Goal: Transaction & Acquisition: Purchase product/service

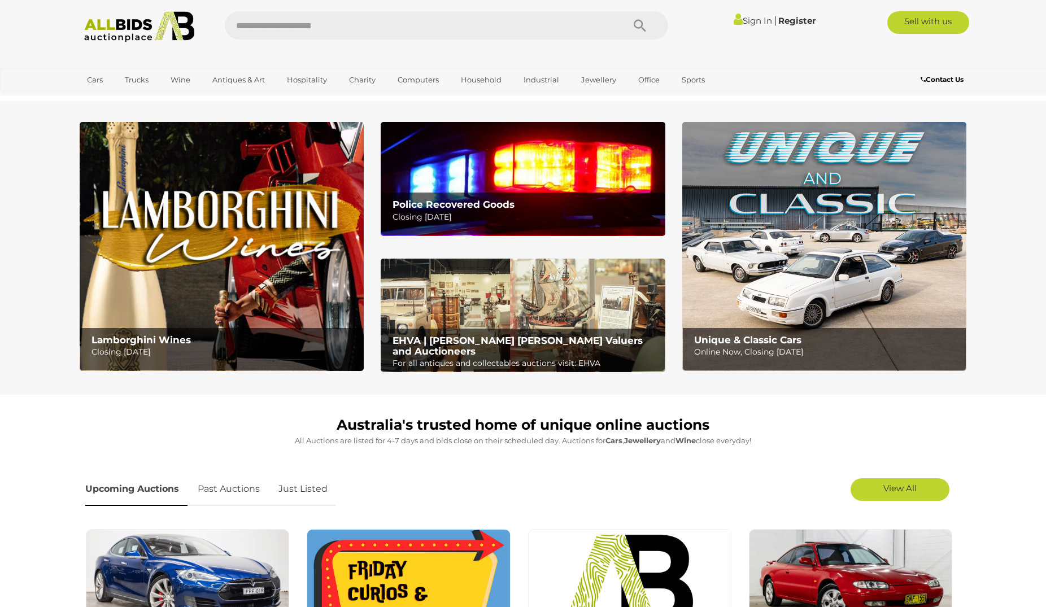
click at [751, 21] on link "Sign In" at bounding box center [753, 20] width 38 height 11
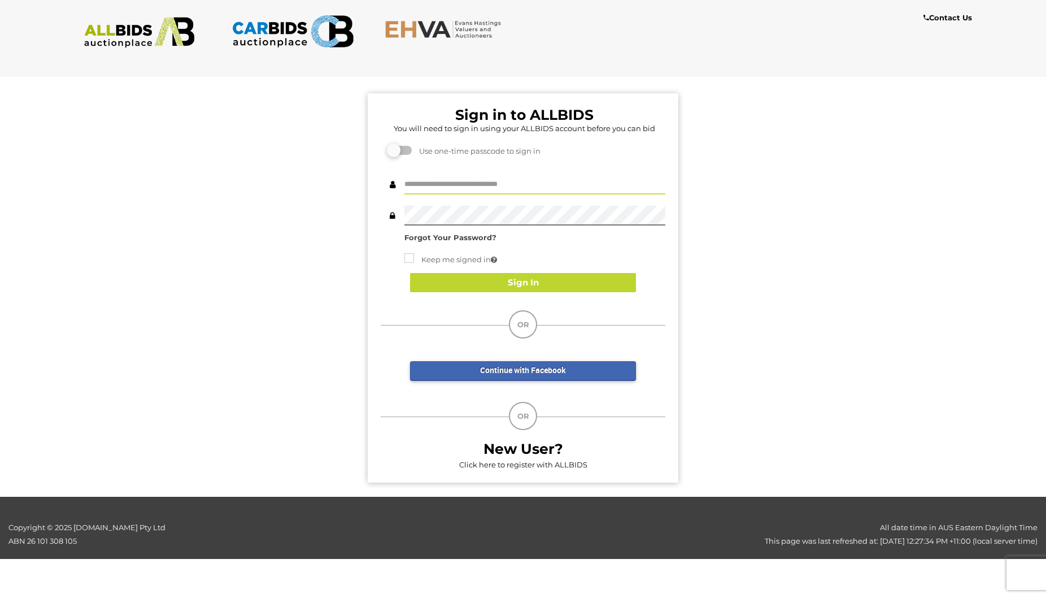
click at [521, 184] on input "text" at bounding box center [535, 185] width 261 height 20
drag, startPoint x: 479, startPoint y: 187, endPoint x: 355, endPoint y: 187, distance: 123.2
click at [405, 187] on input "**********" at bounding box center [535, 185] width 261 height 20
type input "********"
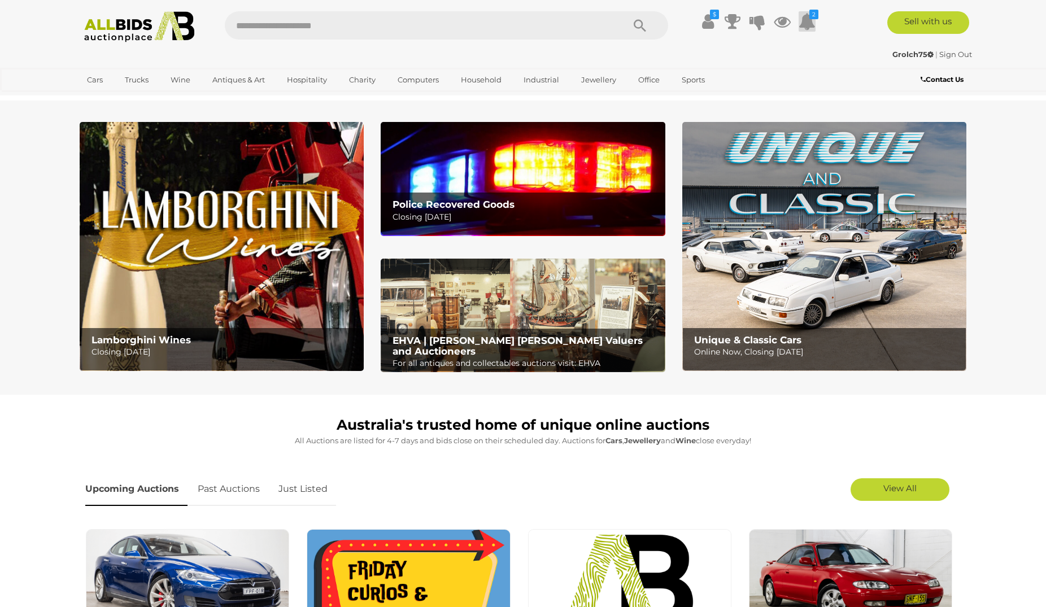
click at [809, 26] on icon at bounding box center [807, 21] width 17 height 20
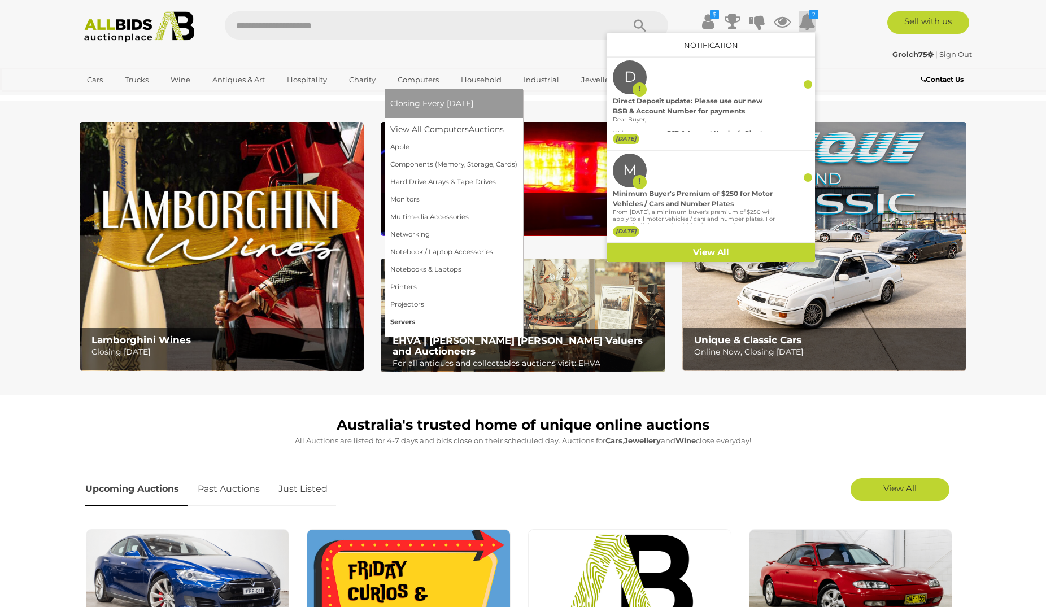
click at [409, 321] on link "Servers" at bounding box center [453, 323] width 127 height 18
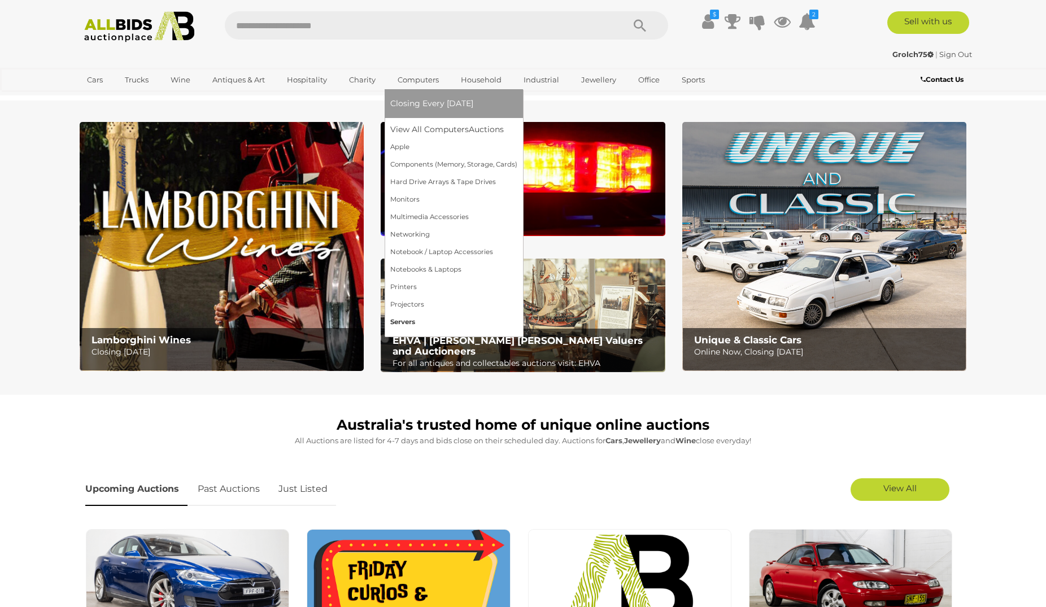
click at [405, 323] on link "Servers" at bounding box center [453, 323] width 127 height 18
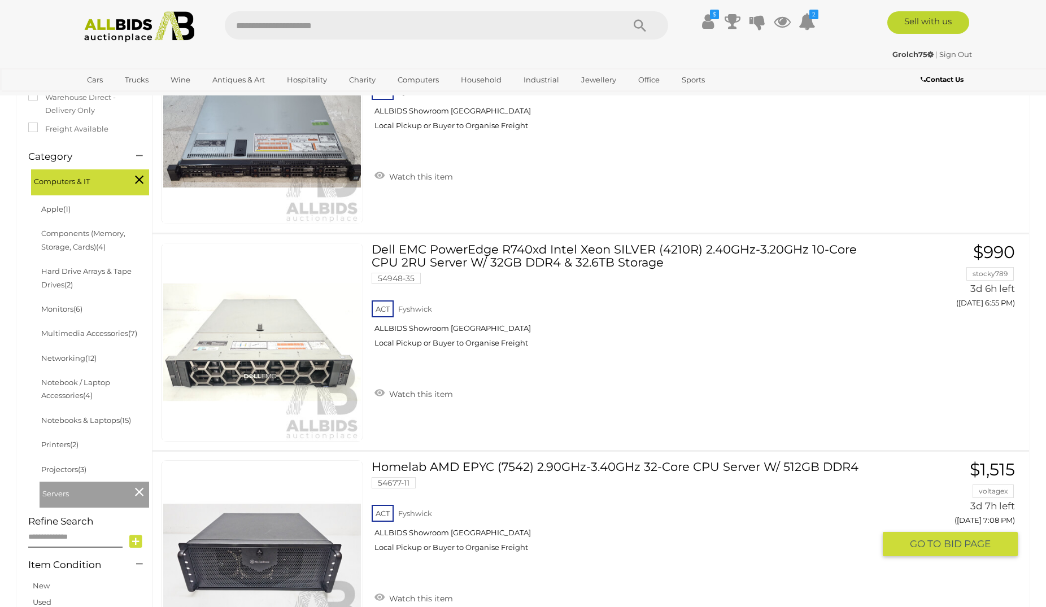
scroll to position [231, 0]
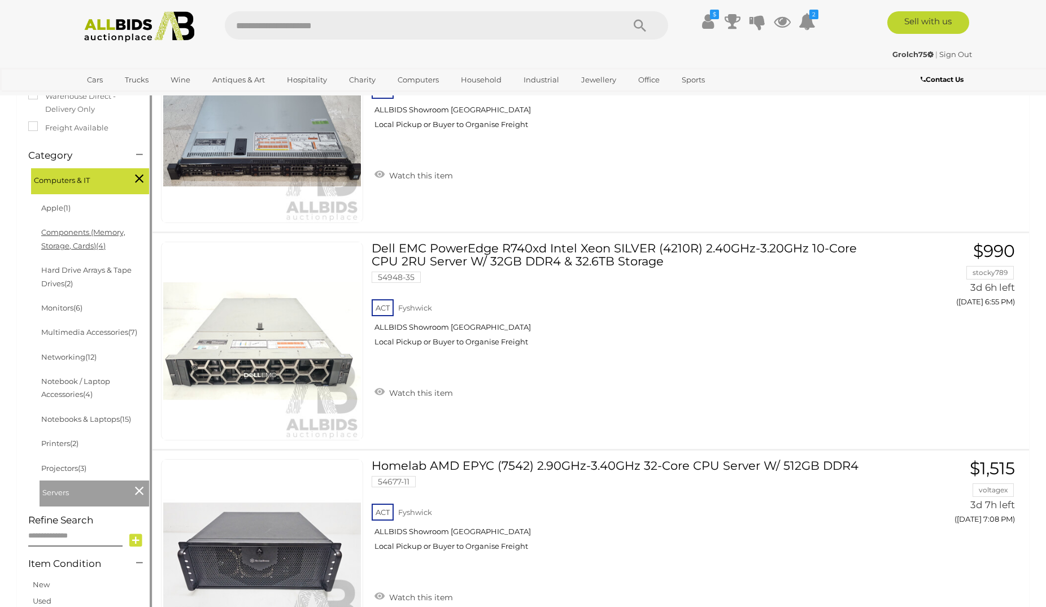
click at [72, 247] on link "Components (Memory, Storage, Cards) (4)" at bounding box center [83, 239] width 84 height 22
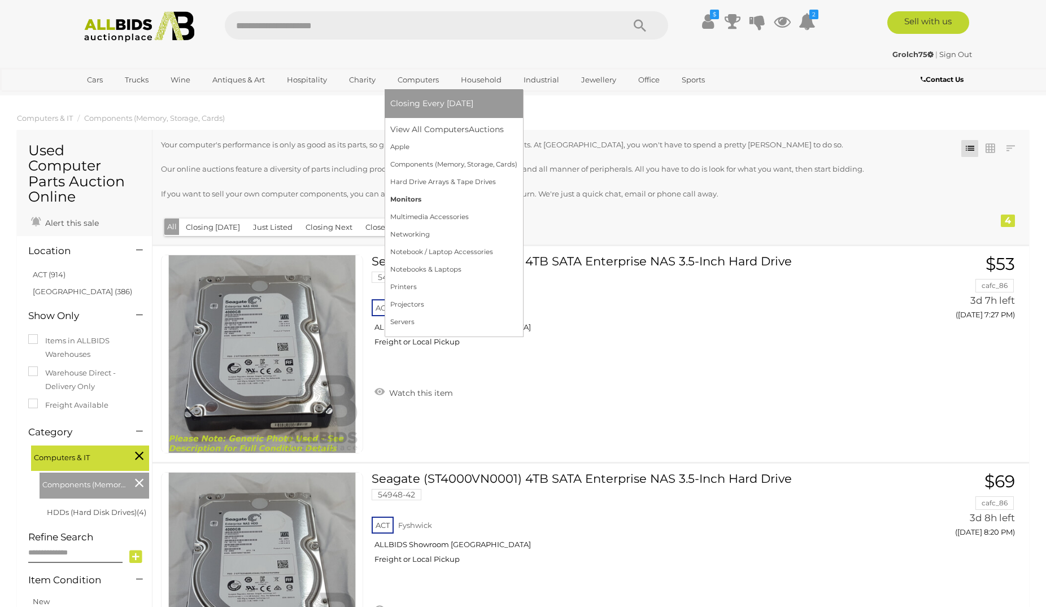
click at [411, 200] on link "Monitors" at bounding box center [453, 200] width 127 height 18
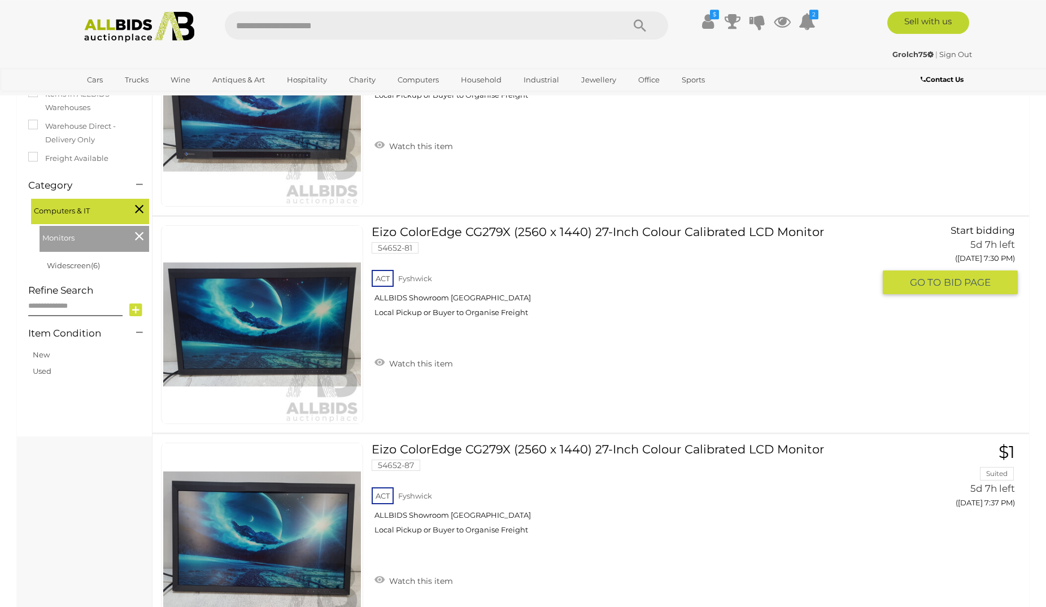
scroll to position [132, 0]
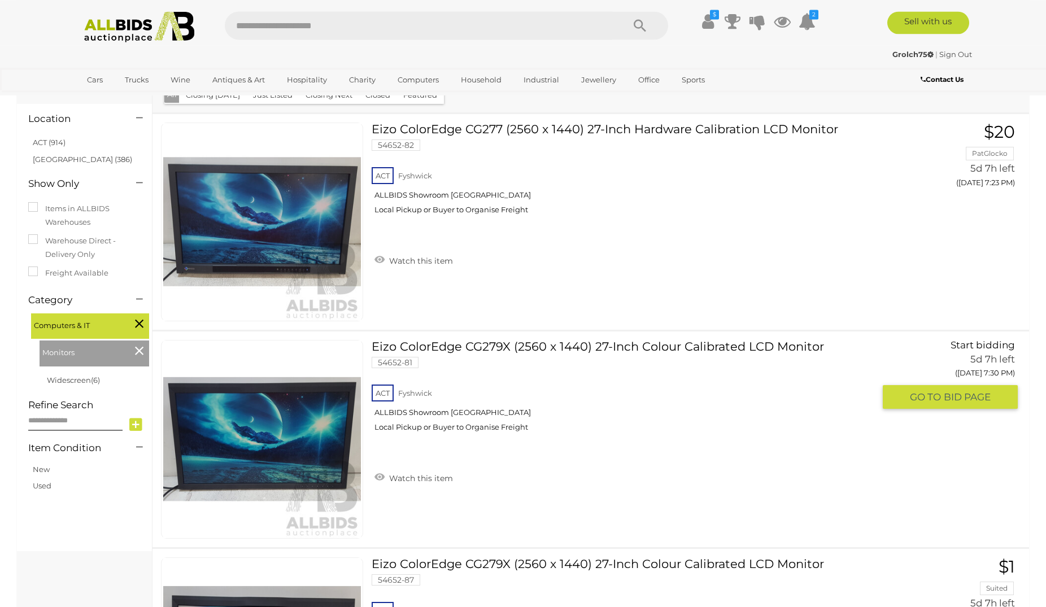
click at [749, 348] on link "Eizo ColorEdge CG279X (2560 x 1440) 27-Inch Colour Calibrated LCD Monitor 54652…" at bounding box center [627, 390] width 494 height 101
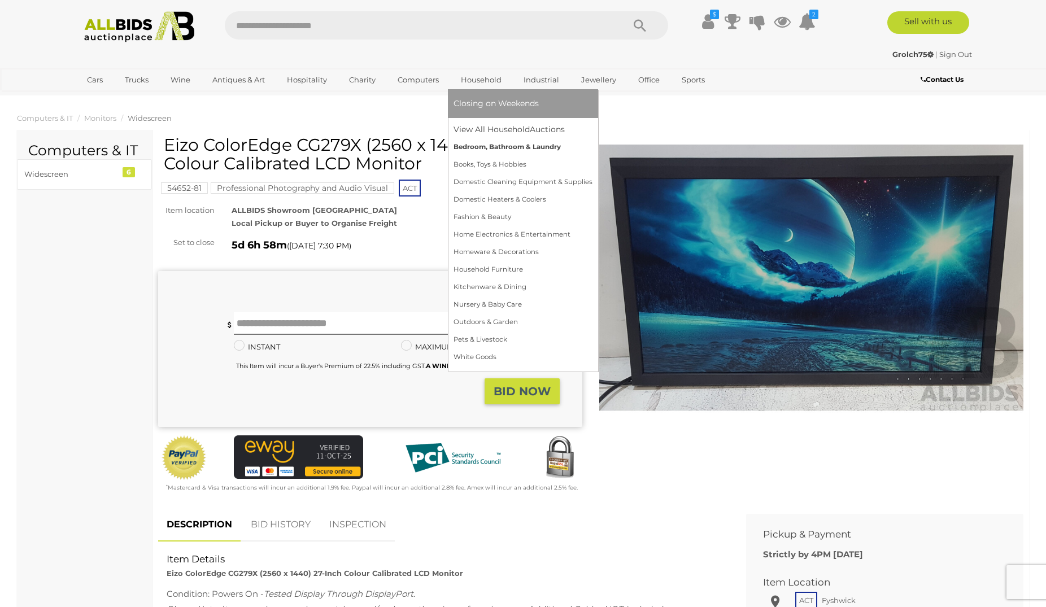
click at [504, 146] on link "Bedroom, Bathroom & Laundry" at bounding box center [523, 147] width 139 height 18
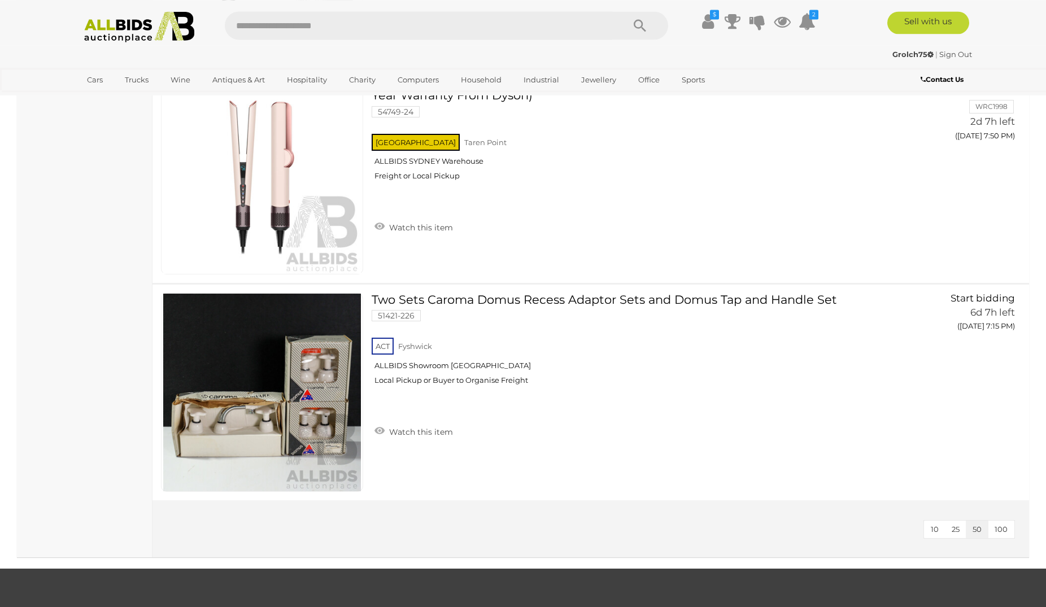
scroll to position [1040, 0]
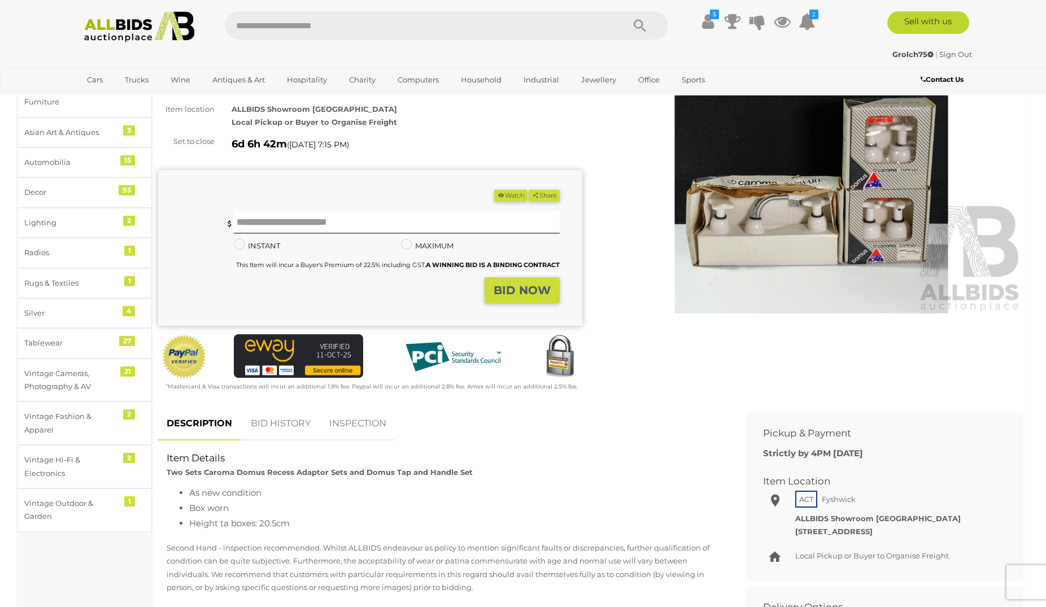
scroll to position [115, 0]
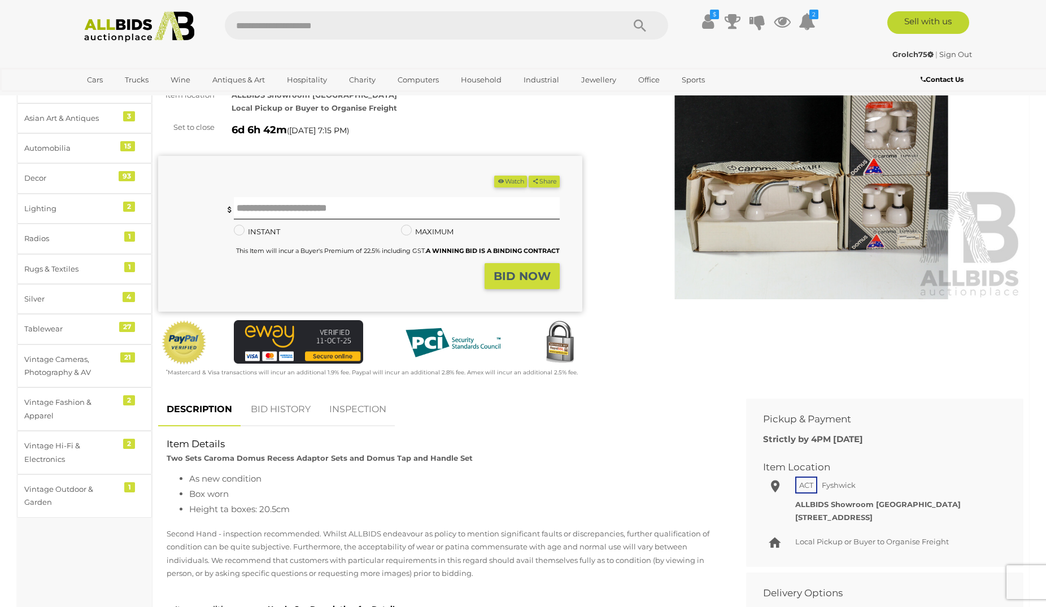
click at [833, 202] on img at bounding box center [811, 162] width 424 height 273
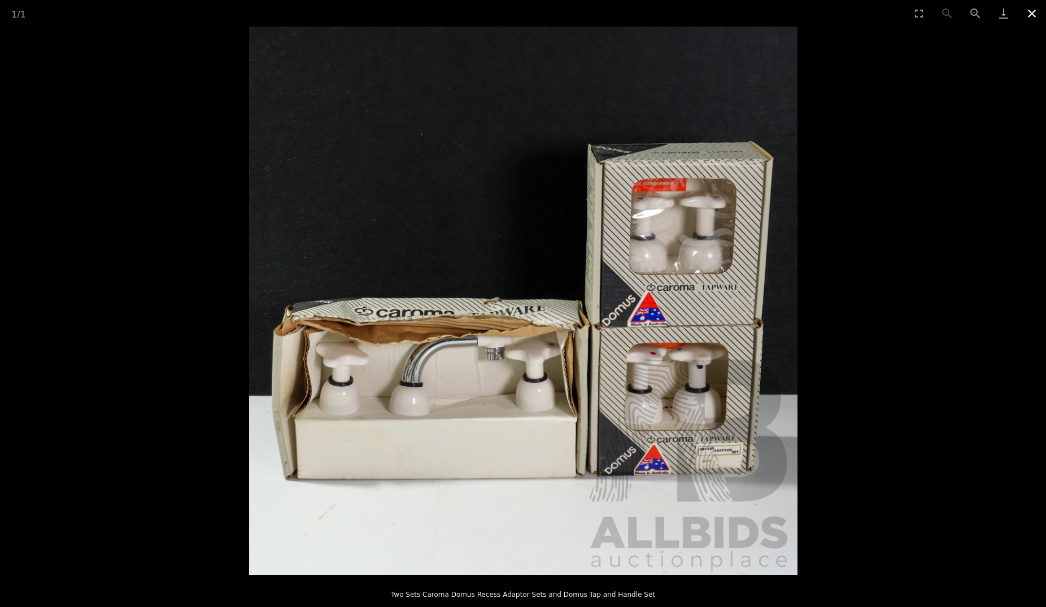
click at [1026, 15] on button "Close gallery" at bounding box center [1032, 13] width 28 height 27
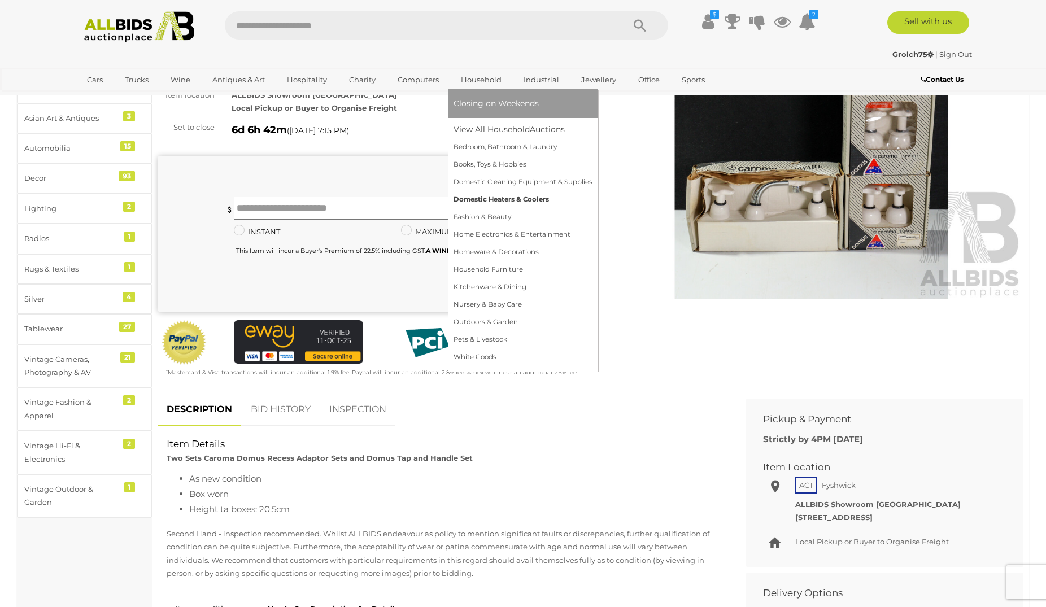
click at [545, 197] on link "Domestic Heaters & Coolers" at bounding box center [523, 200] width 139 height 18
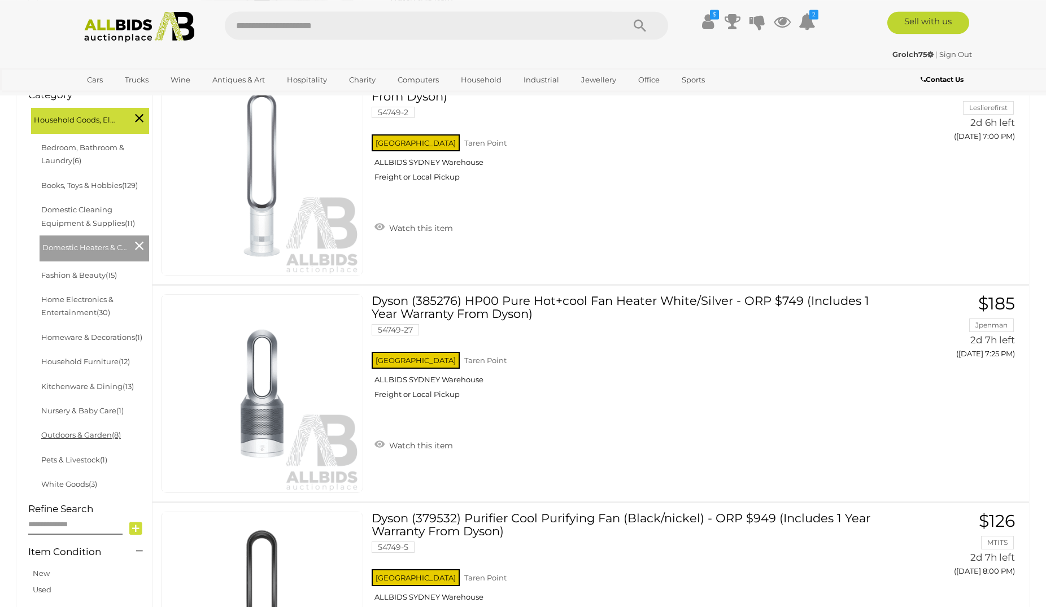
scroll to position [309, 0]
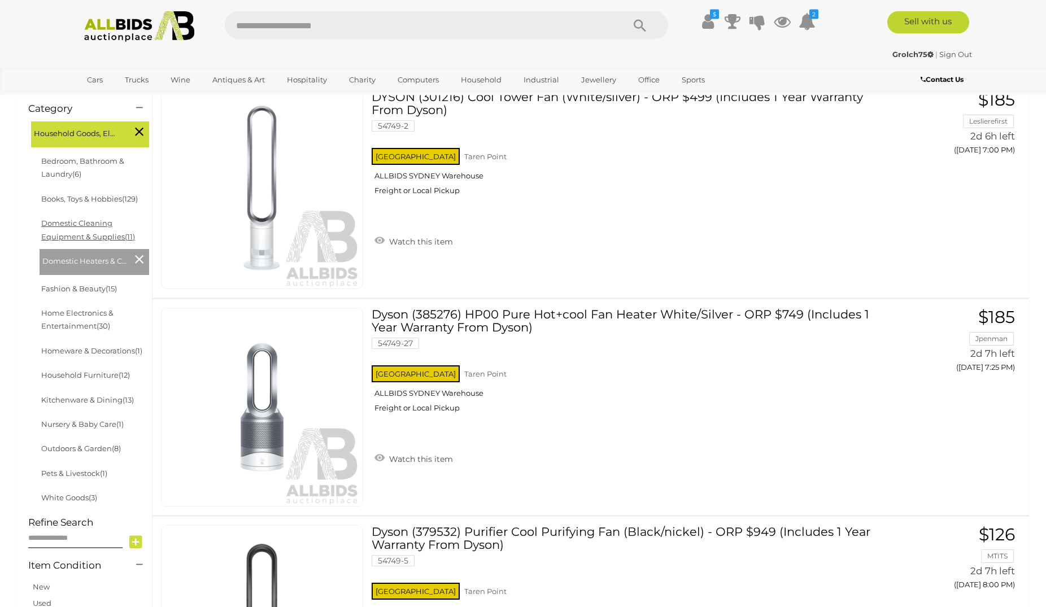
click at [107, 234] on link "Domestic Cleaning Equipment & Supplies (11)" at bounding box center [88, 230] width 94 height 22
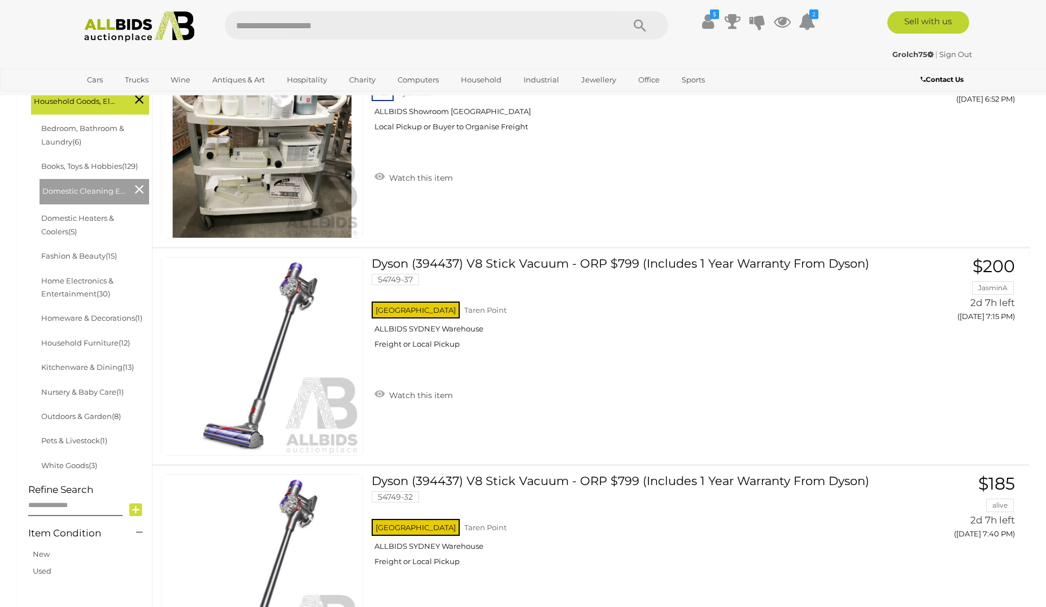
scroll to position [354, 0]
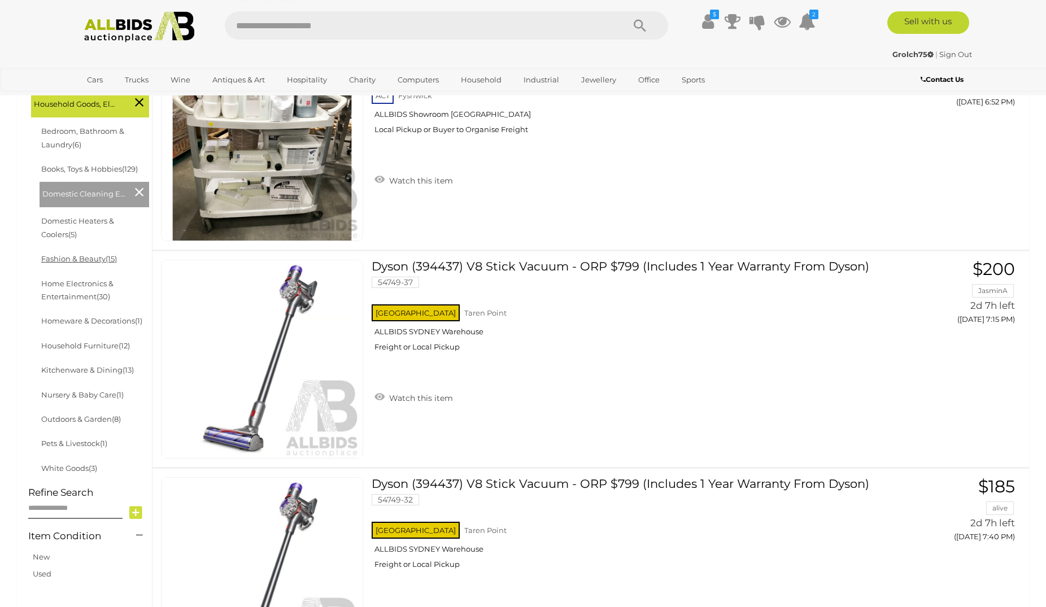
click at [116, 259] on span "(15)" at bounding box center [111, 258] width 11 height 9
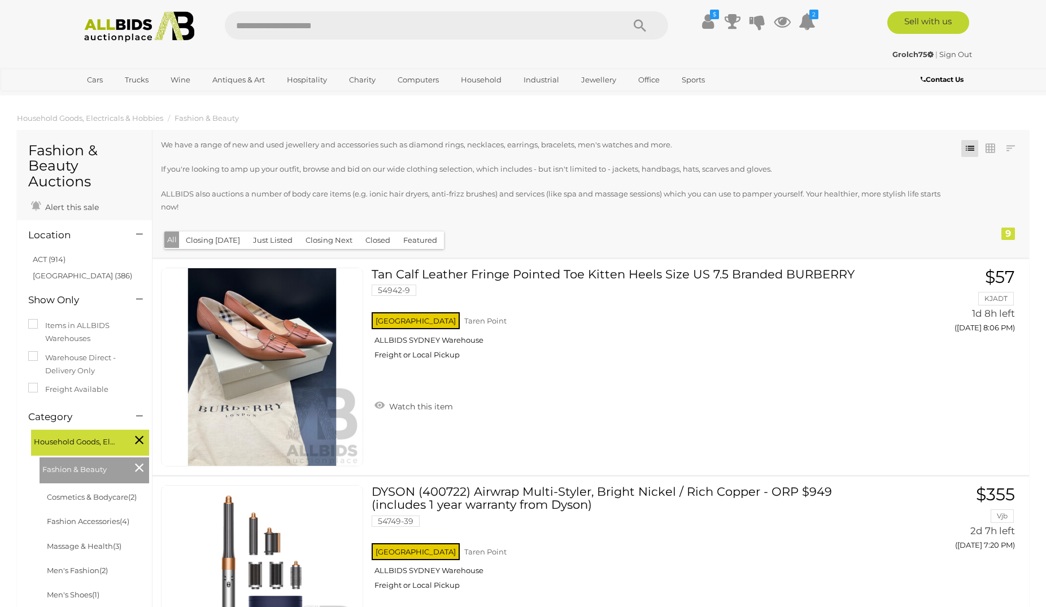
click at [141, 440] on icon at bounding box center [139, 440] width 8 height 15
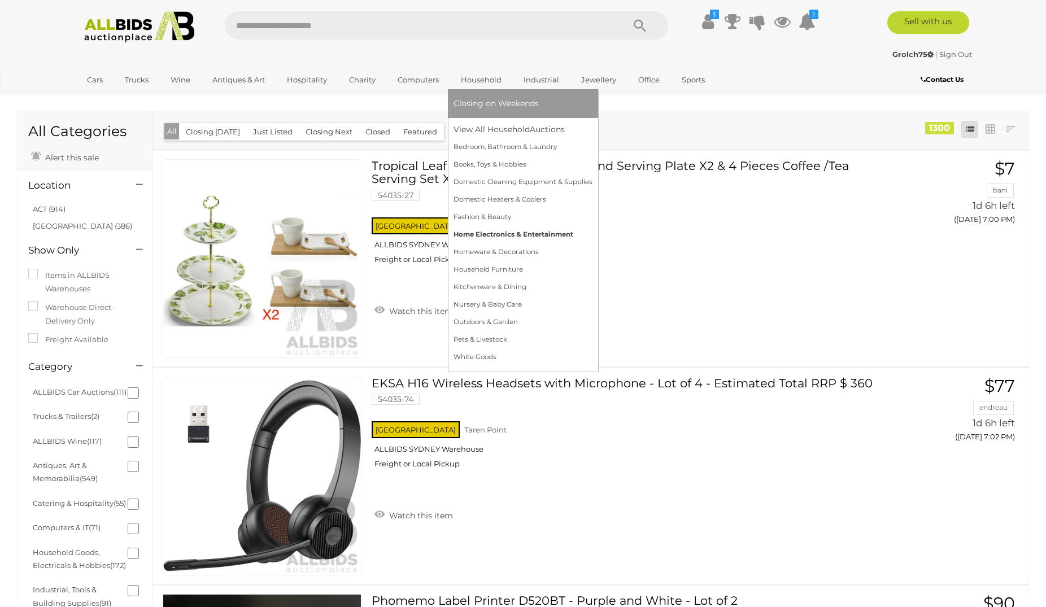
click at [502, 236] on link "Home Electronics & Entertainment" at bounding box center [523, 235] width 139 height 18
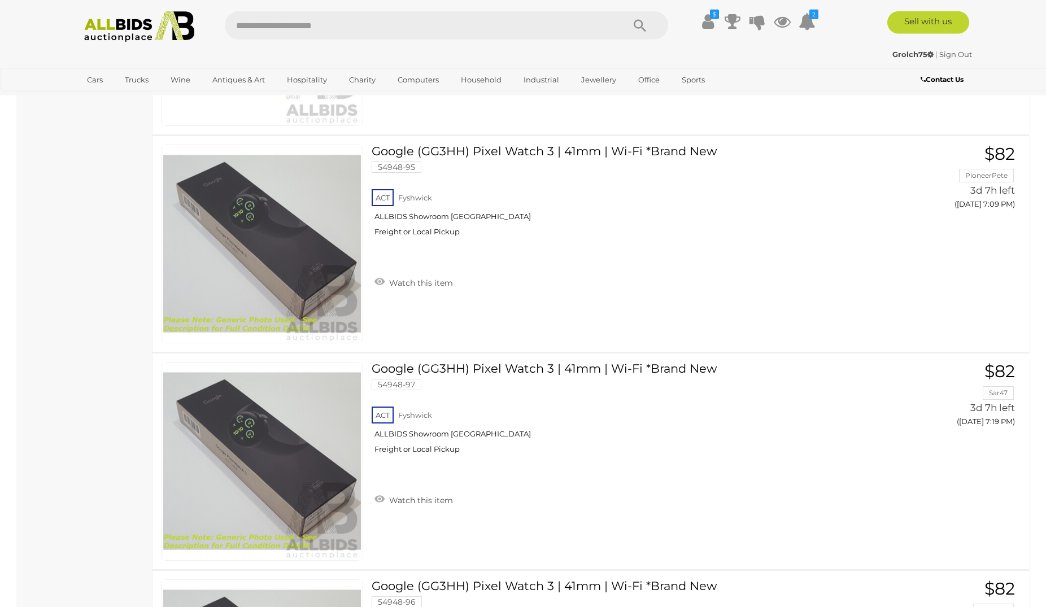
scroll to position [1129, 0]
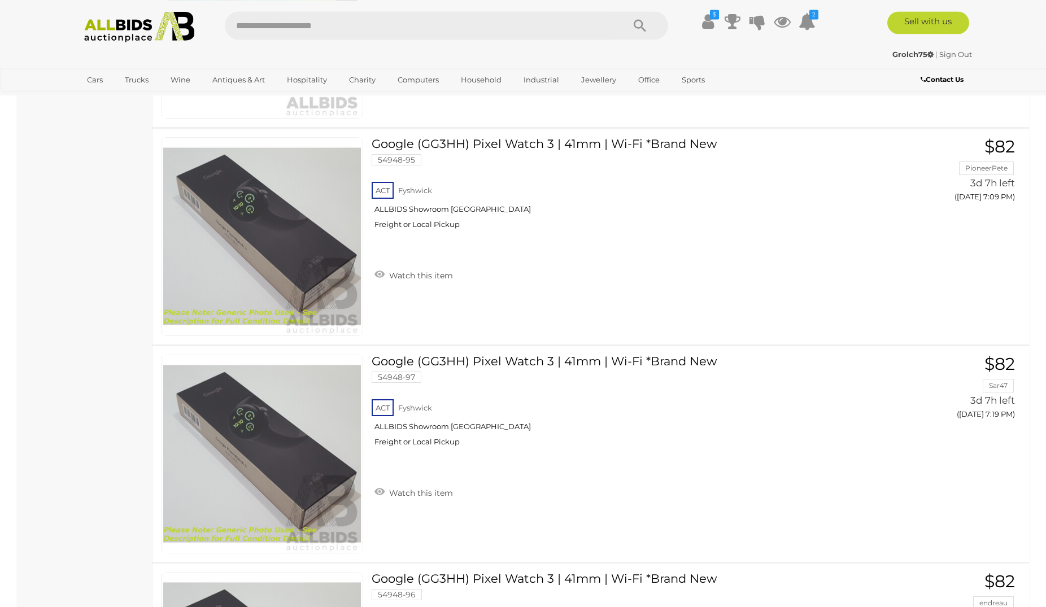
drag, startPoint x: 1054, startPoint y: 46, endPoint x: 1055, endPoint y: 137, distance: 91.5
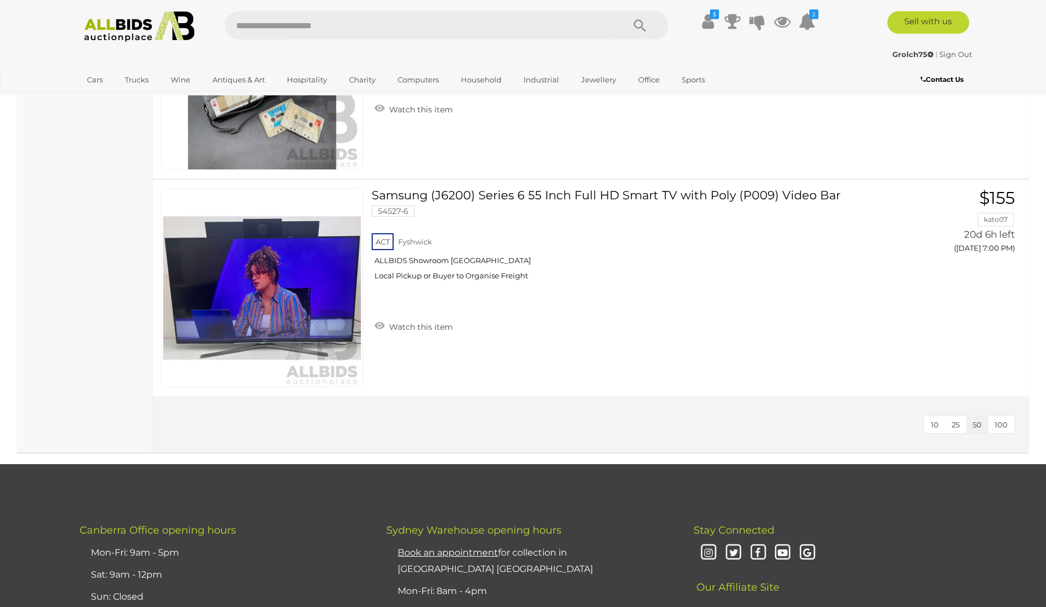
scroll to position [6236, 0]
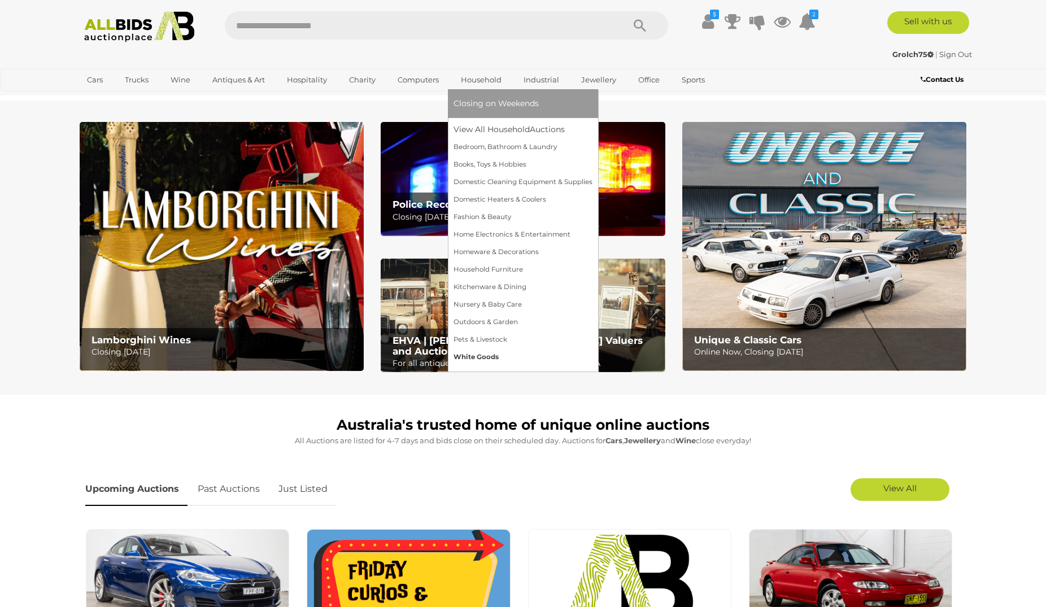
click at [491, 358] on link "White Goods" at bounding box center [523, 358] width 139 height 18
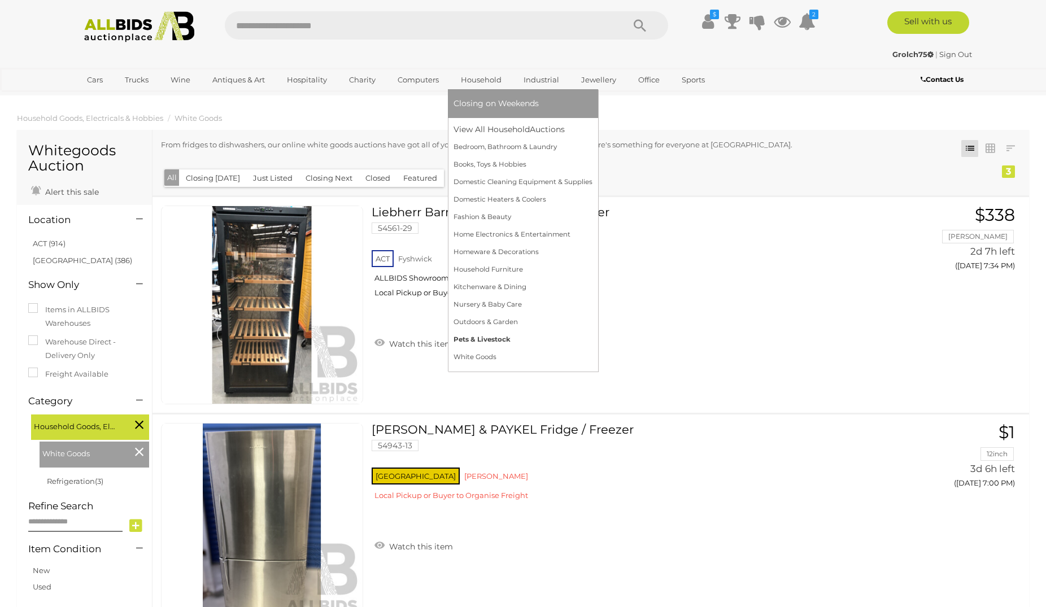
click at [493, 341] on link "Pets & Livestock" at bounding box center [523, 340] width 139 height 18
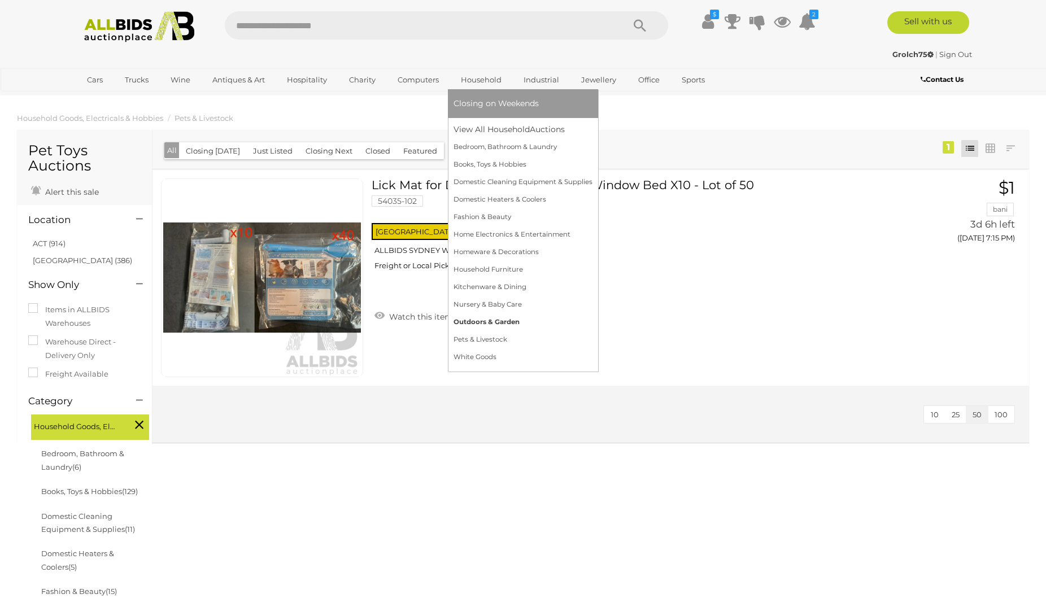
click at [506, 320] on link "Outdoors & Garden" at bounding box center [523, 323] width 139 height 18
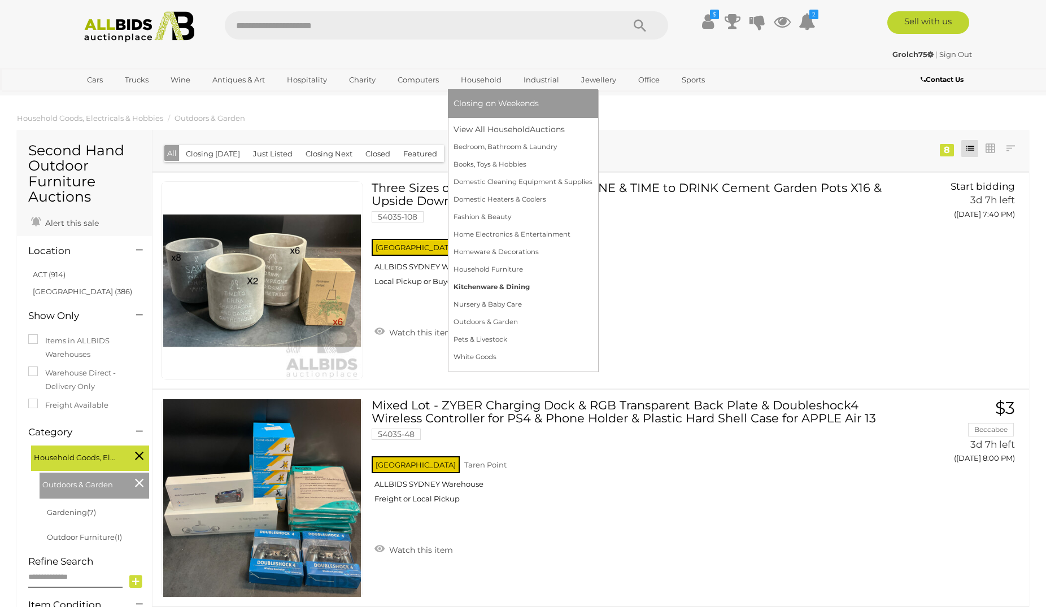
click at [490, 284] on link "Kitchenware & Dining" at bounding box center [523, 288] width 139 height 18
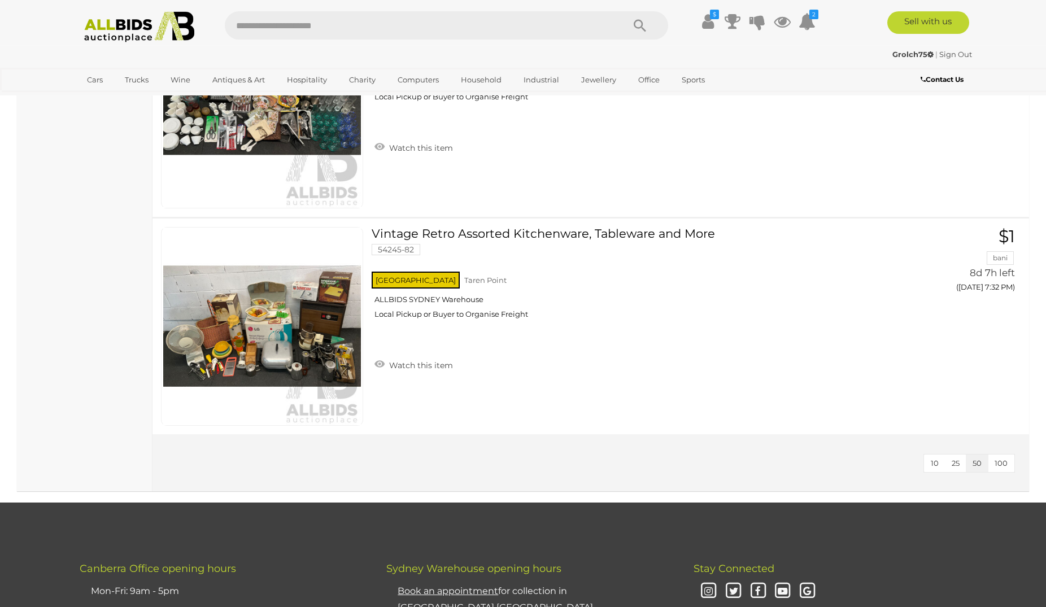
scroll to position [2405, 0]
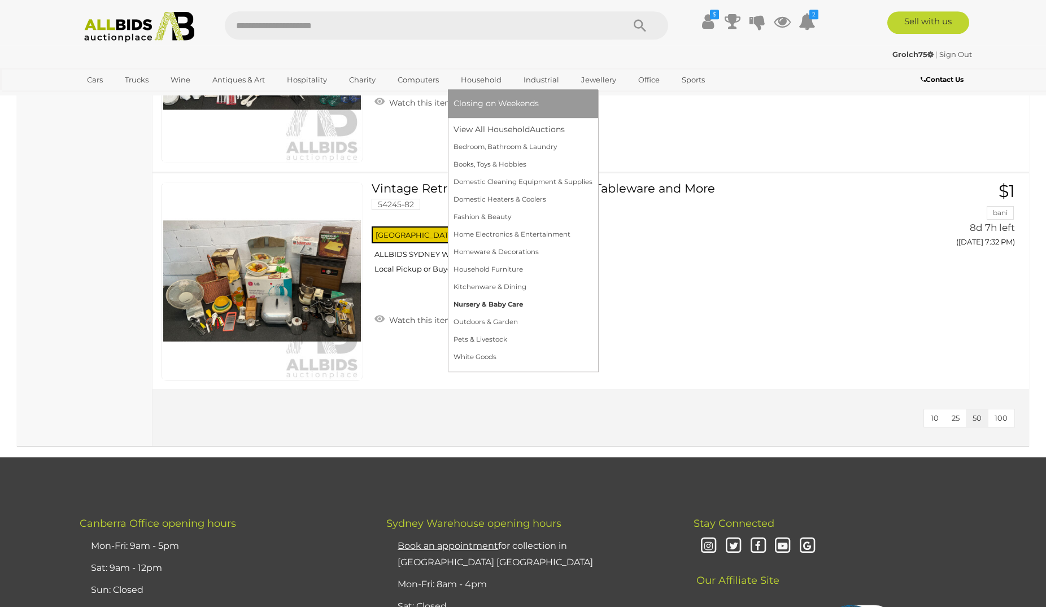
click at [501, 311] on link "Nursery & Baby Care" at bounding box center [523, 305] width 139 height 18
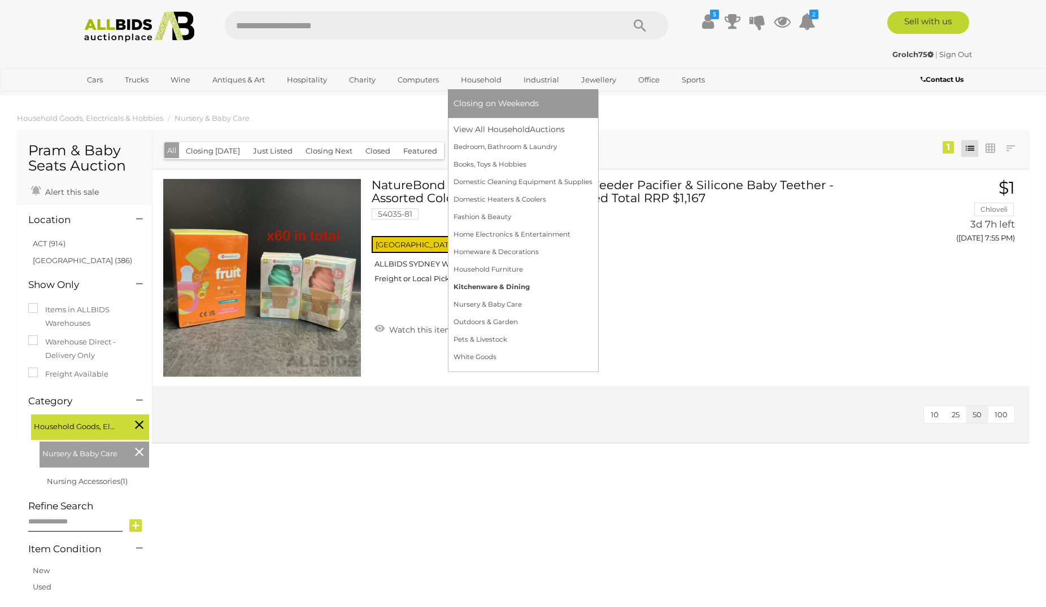
click at [486, 286] on link "Kitchenware & Dining" at bounding box center [523, 288] width 139 height 18
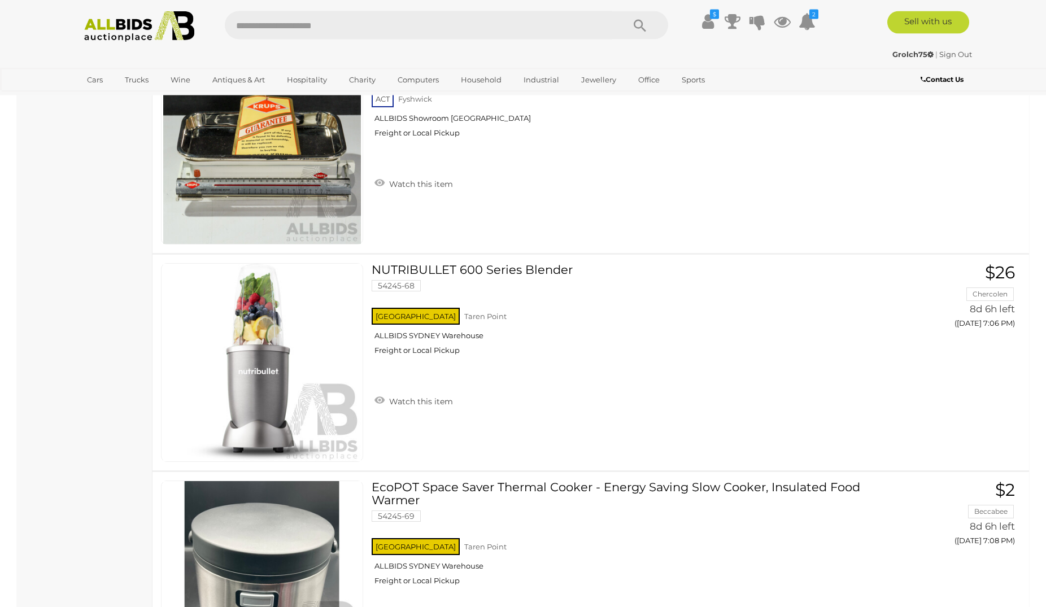
scroll to position [1441, 0]
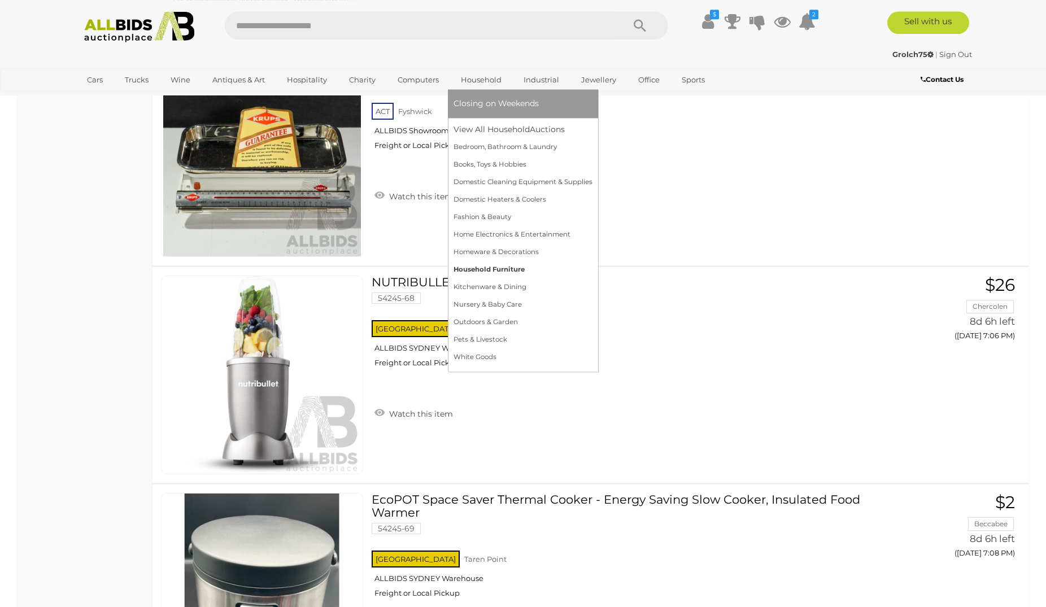
click at [500, 271] on link "Household Furniture" at bounding box center [523, 270] width 139 height 18
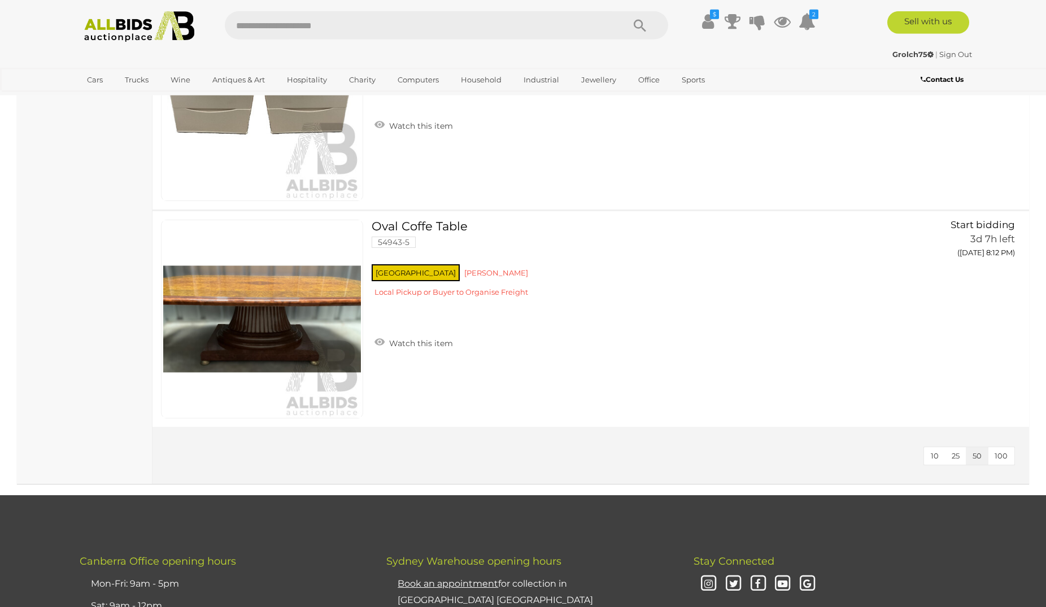
scroll to position [2401, 0]
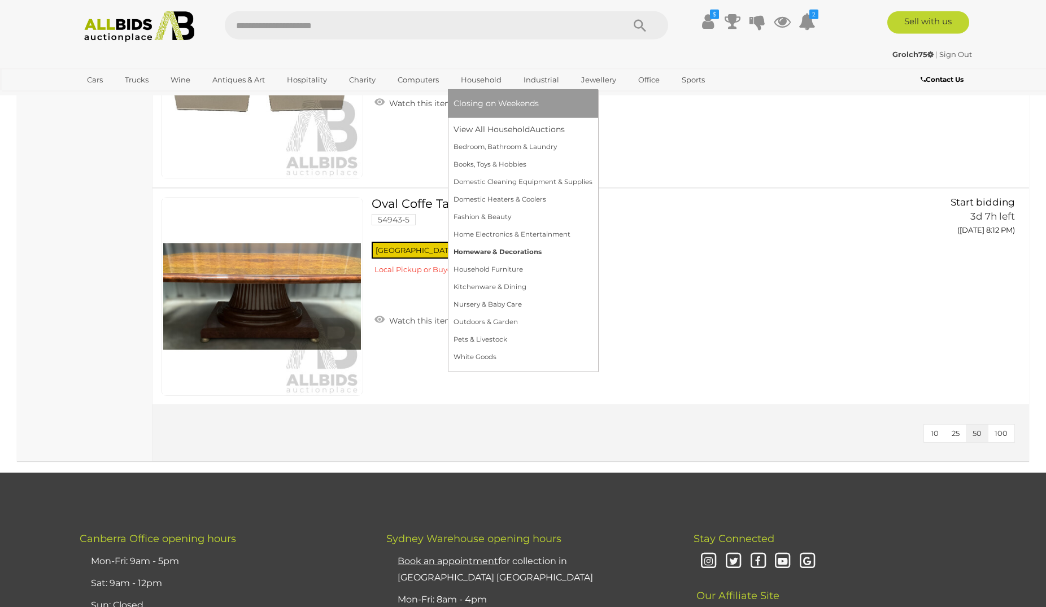
click at [514, 254] on link "Homeware & Decorations" at bounding box center [523, 253] width 139 height 18
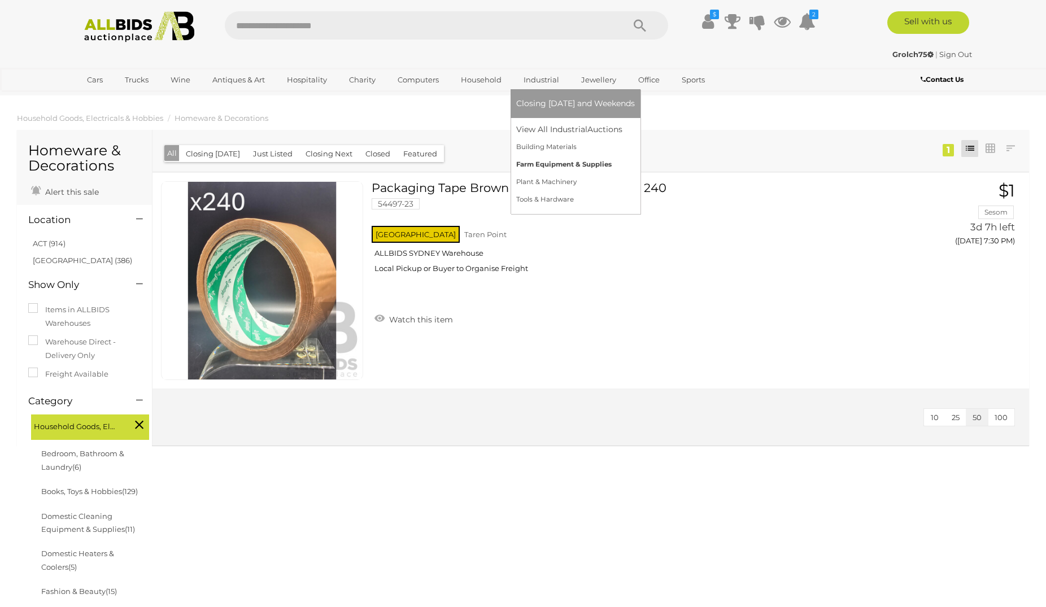
click at [561, 168] on link "Farm Equipment & Supplies" at bounding box center [575, 165] width 119 height 18
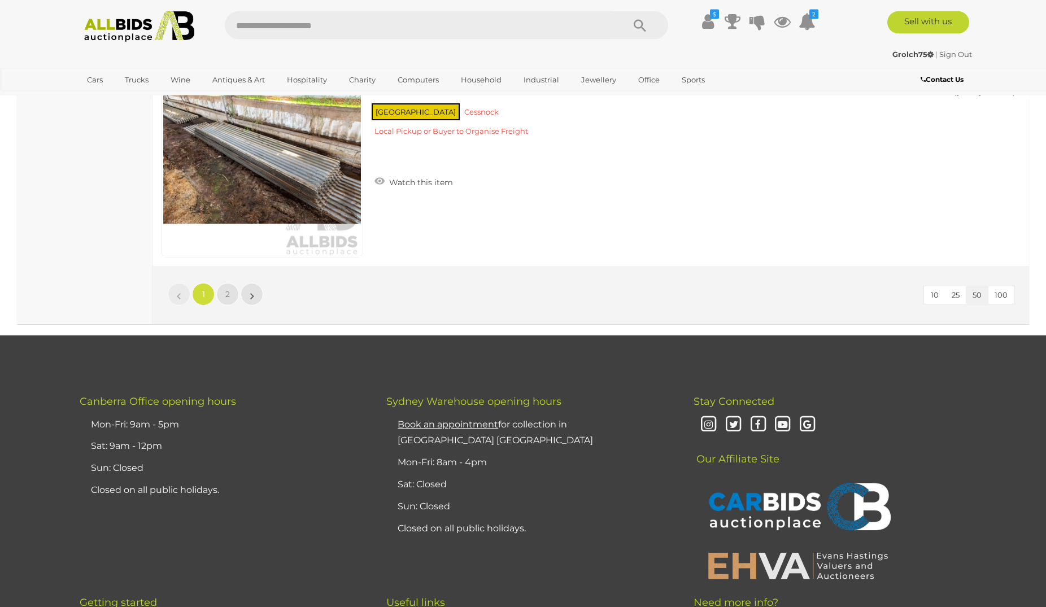
scroll to position [10880, 0]
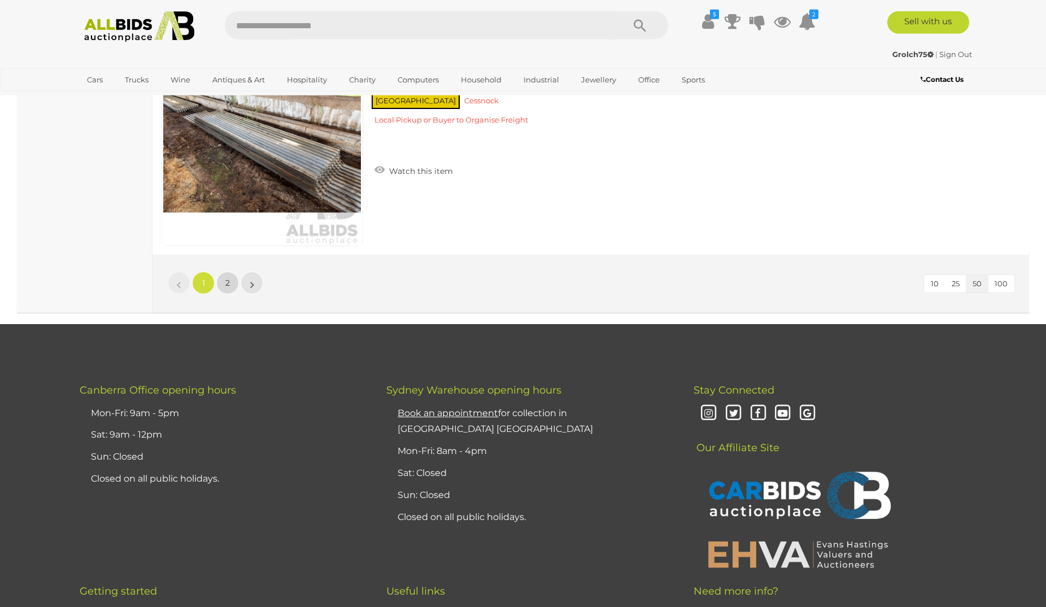
click at [227, 286] on span "2" at bounding box center [227, 283] width 5 height 10
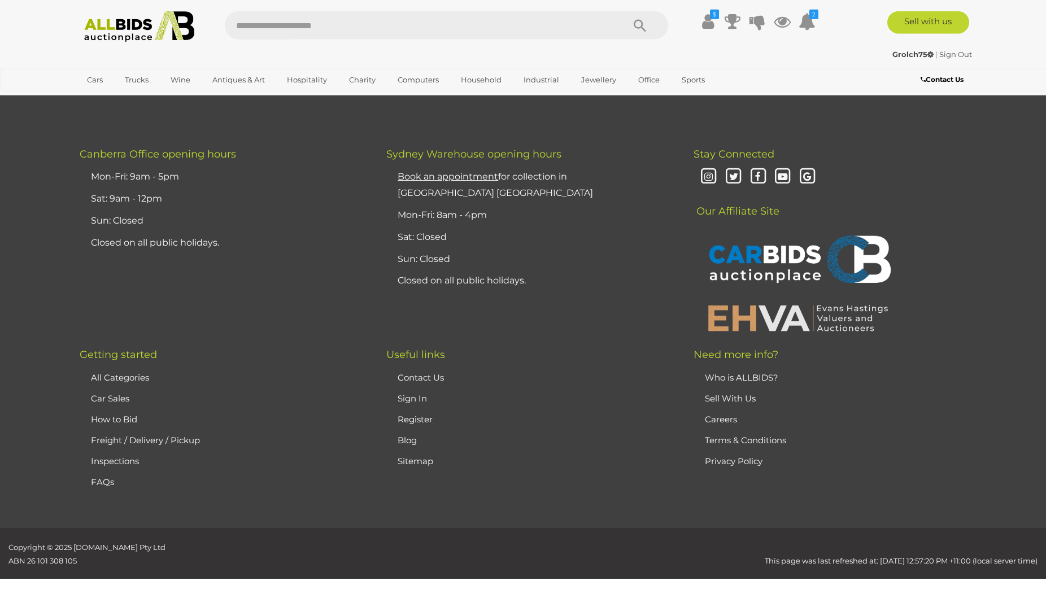
scroll to position [145, 0]
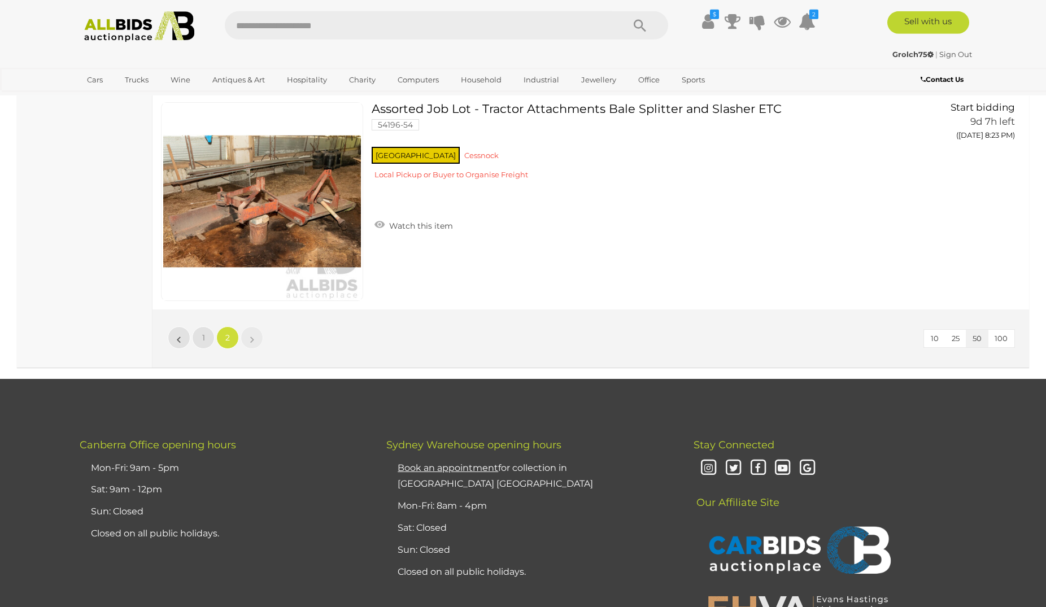
scroll to position [2744, 0]
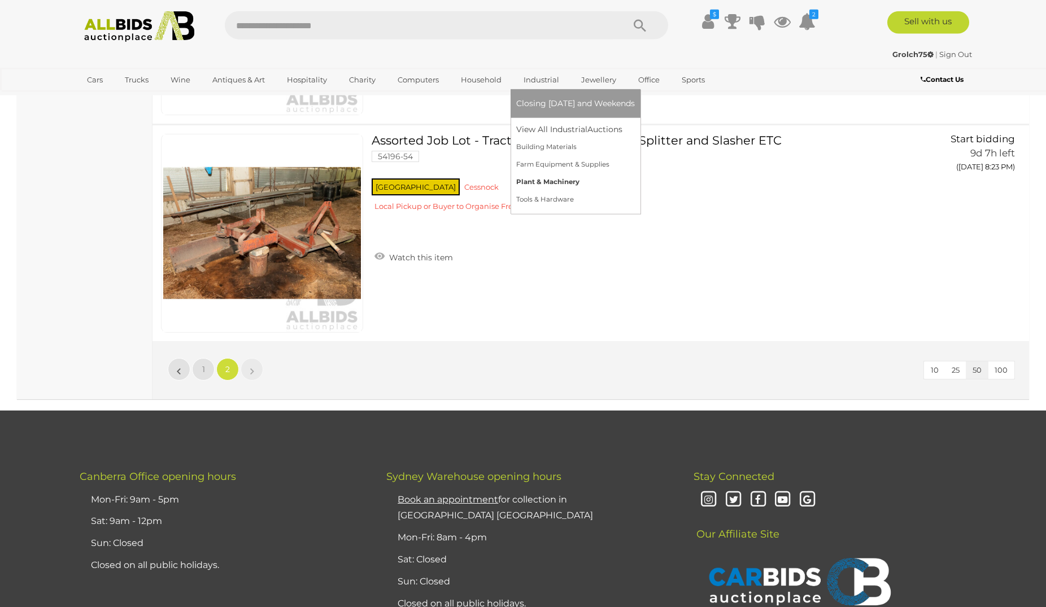
click at [564, 181] on link "Plant & Machinery" at bounding box center [575, 182] width 119 height 18
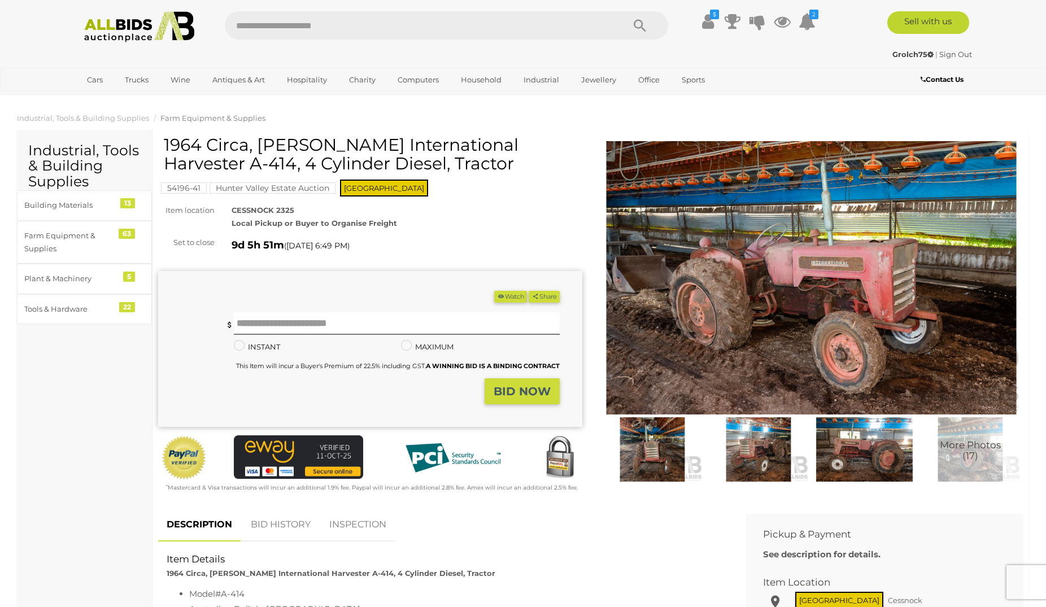
click at [651, 446] on img at bounding box center [652, 450] width 101 height 65
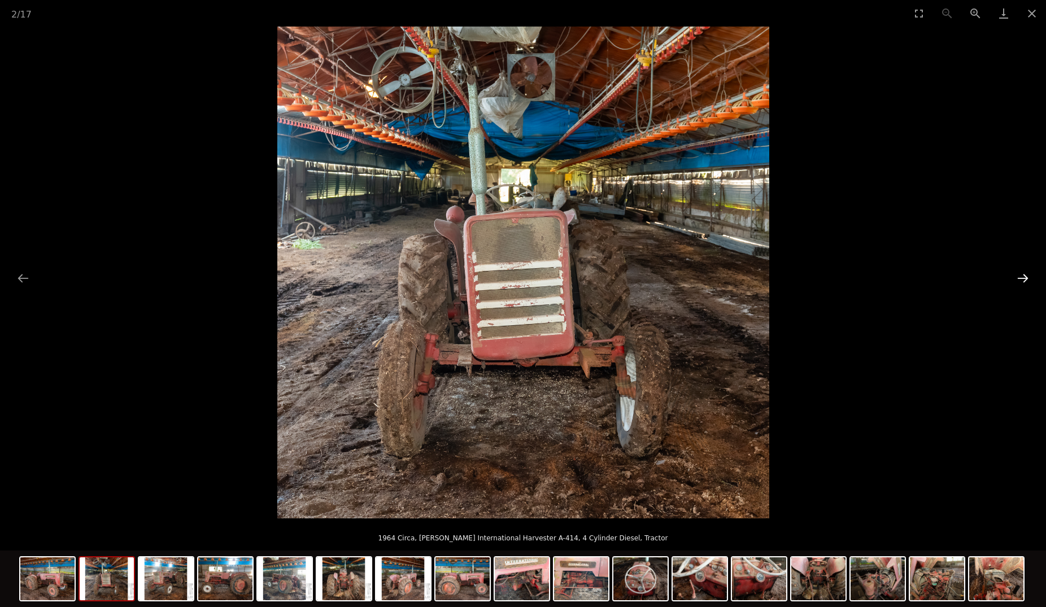
click at [1031, 277] on button "Next slide" at bounding box center [1023, 278] width 24 height 22
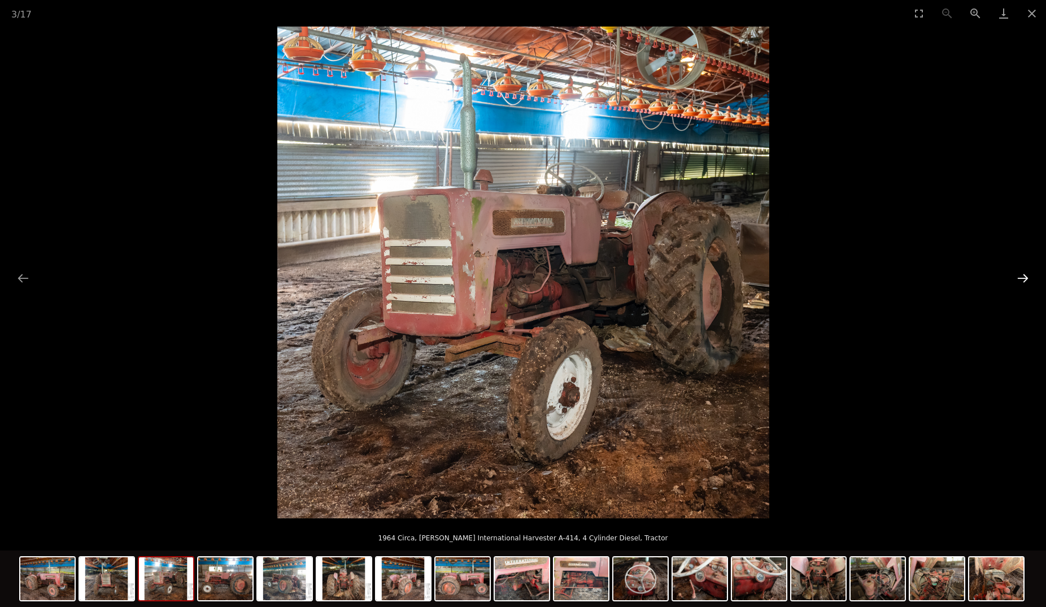
click at [1031, 277] on button "Next slide" at bounding box center [1023, 278] width 24 height 22
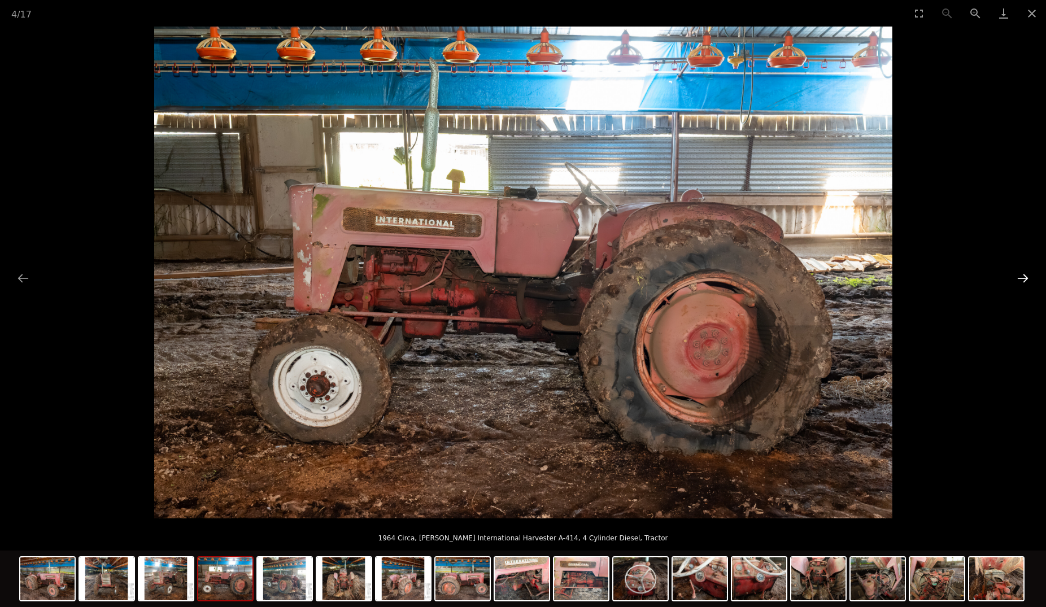
click at [1031, 277] on button "Next slide" at bounding box center [1023, 278] width 24 height 22
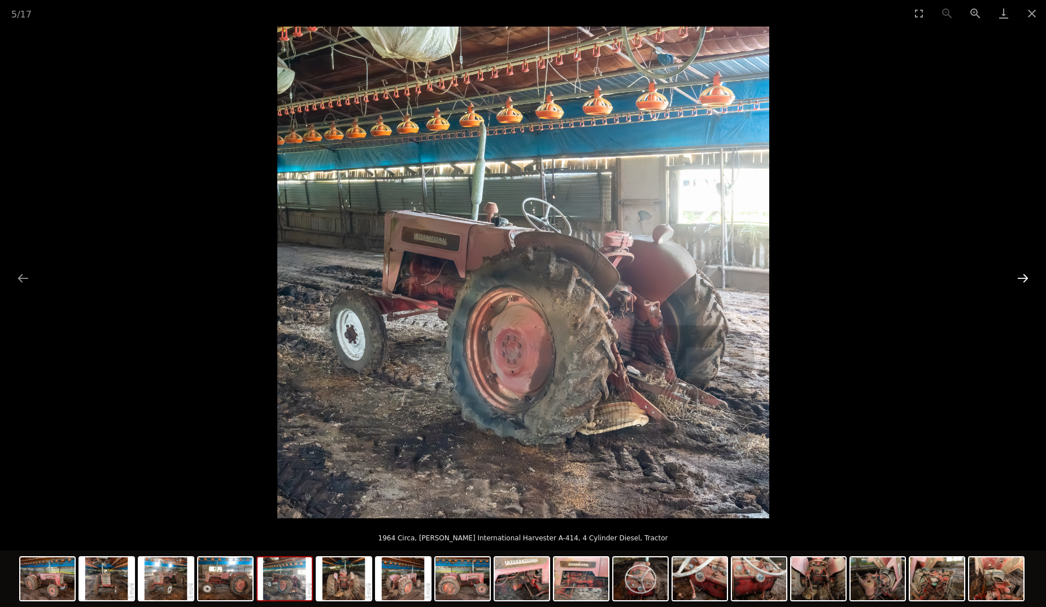
click at [1031, 277] on button "Next slide" at bounding box center [1023, 278] width 24 height 22
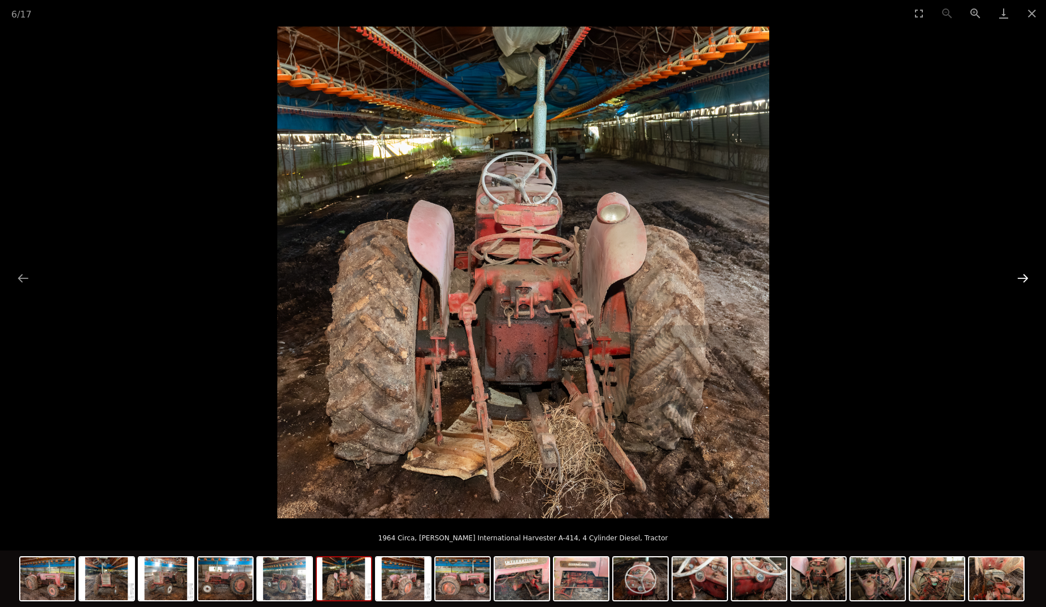
click at [1031, 277] on button "Next slide" at bounding box center [1023, 278] width 24 height 22
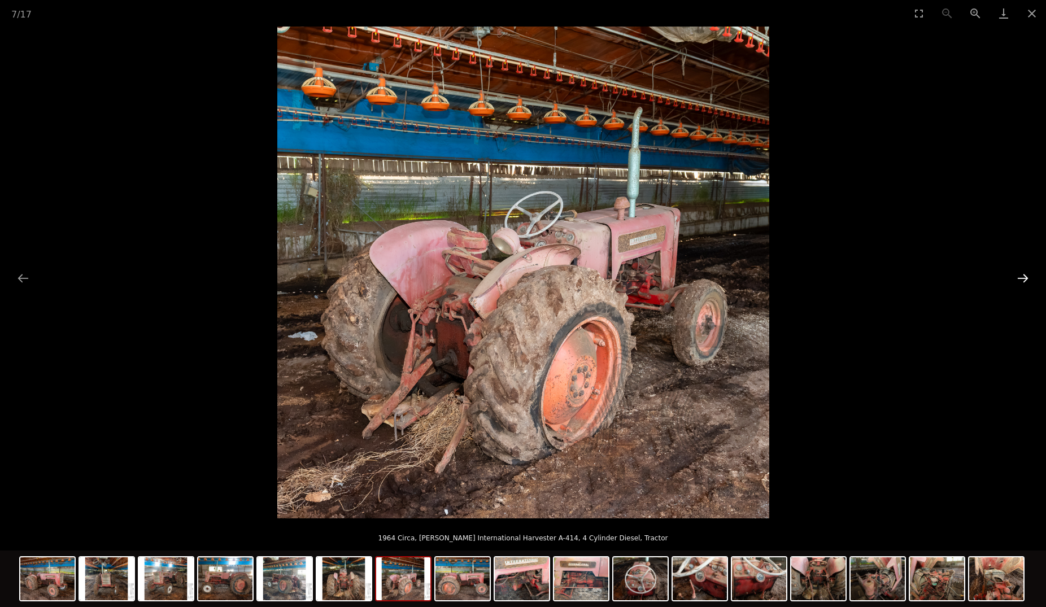
click at [1031, 277] on button "Next slide" at bounding box center [1023, 278] width 24 height 22
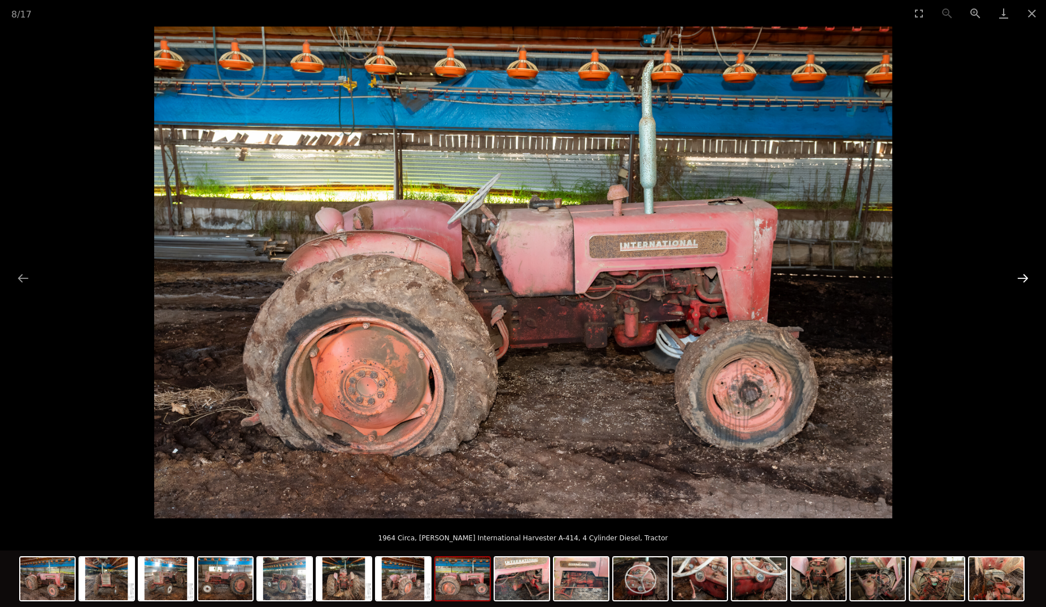
click at [1031, 277] on button "Next slide" at bounding box center [1023, 278] width 24 height 22
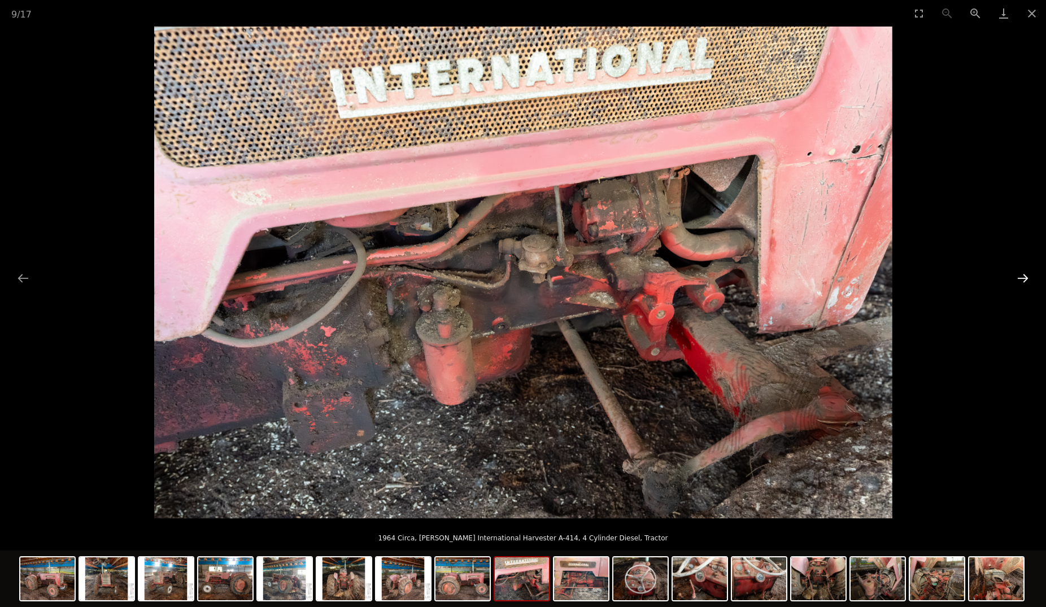
click at [1031, 277] on button "Next slide" at bounding box center [1023, 278] width 24 height 22
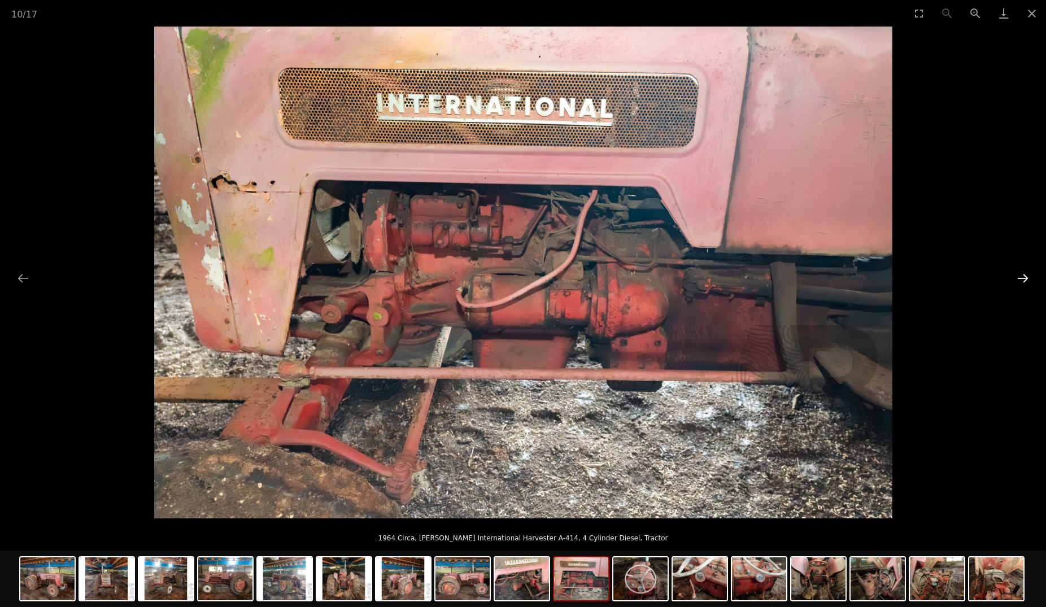
click at [1031, 277] on button "Next slide" at bounding box center [1023, 278] width 24 height 22
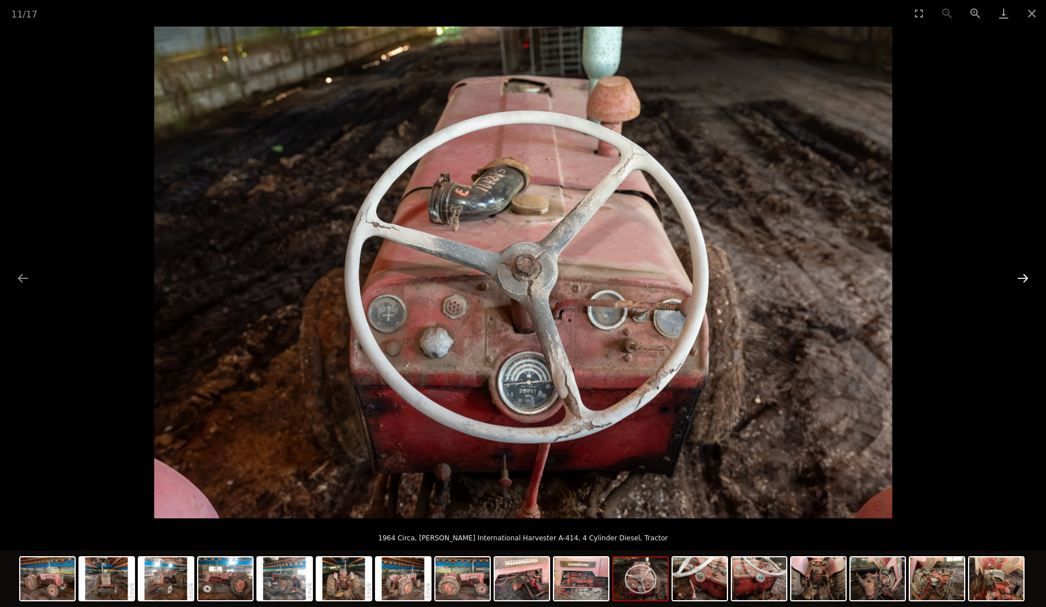
click at [1031, 277] on button "Next slide" at bounding box center [1023, 278] width 24 height 22
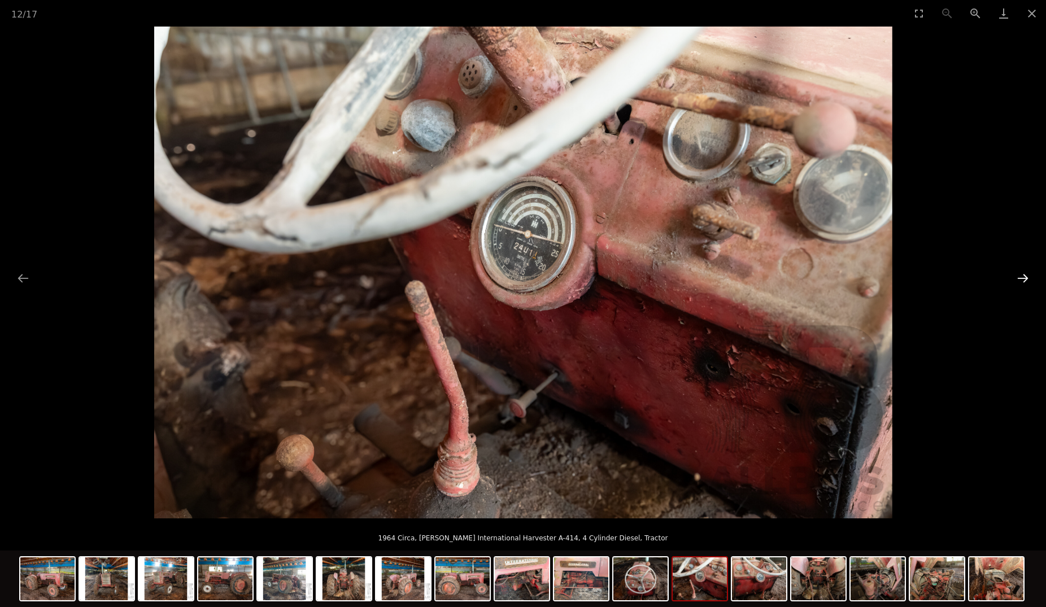
click at [1031, 277] on button "Next slide" at bounding box center [1023, 278] width 24 height 22
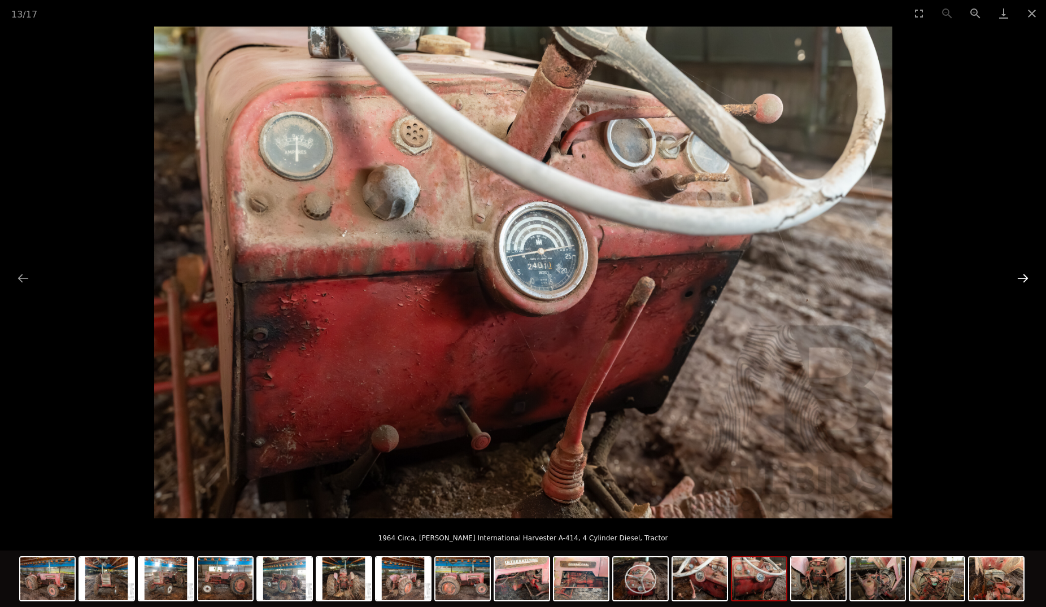
click at [1031, 277] on button "Next slide" at bounding box center [1023, 278] width 24 height 22
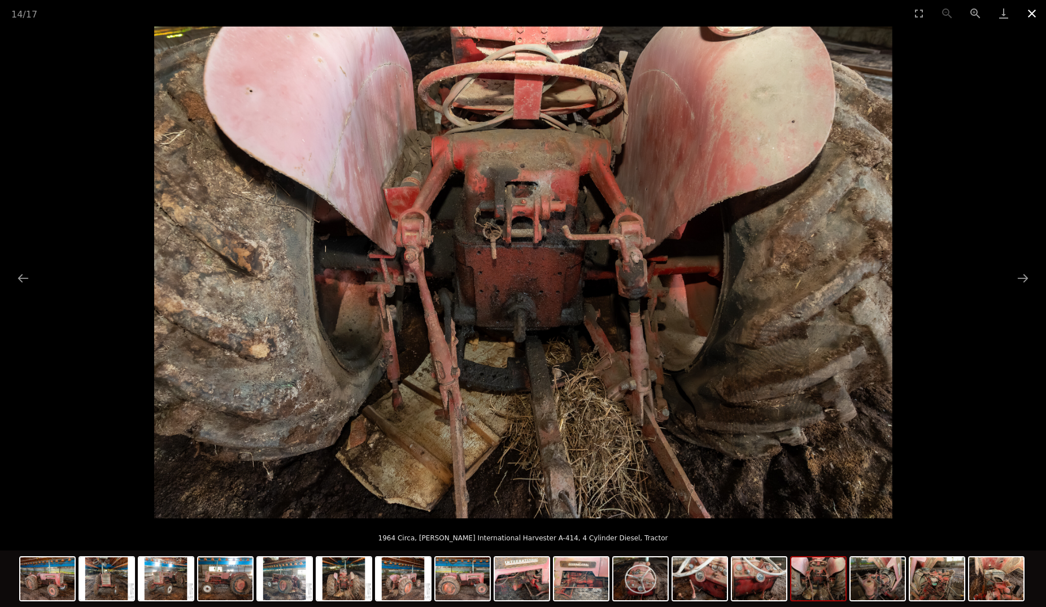
click at [1027, 15] on button "Close gallery" at bounding box center [1032, 13] width 28 height 27
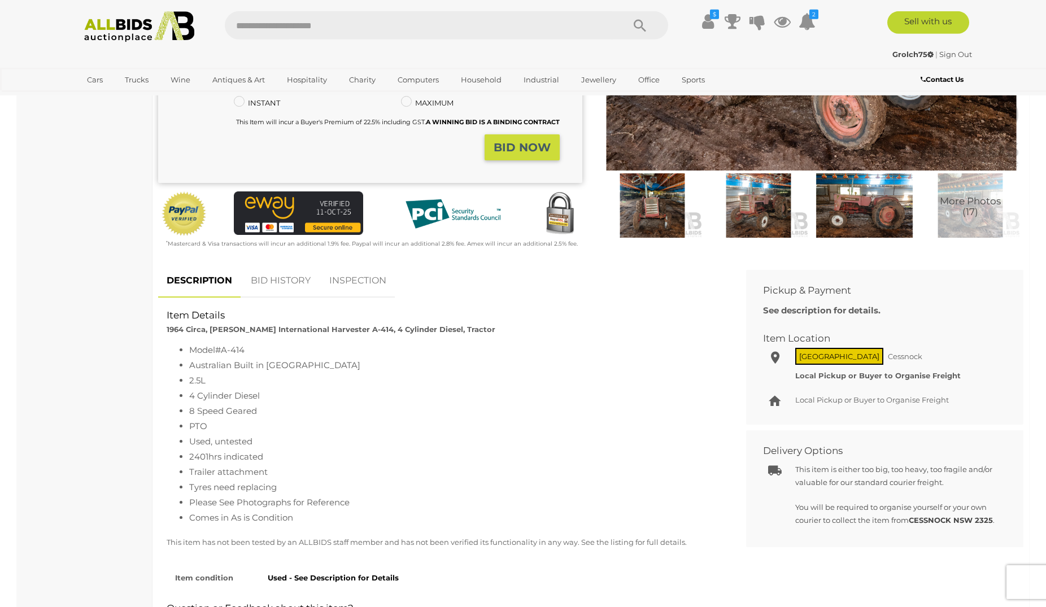
scroll to position [288, 0]
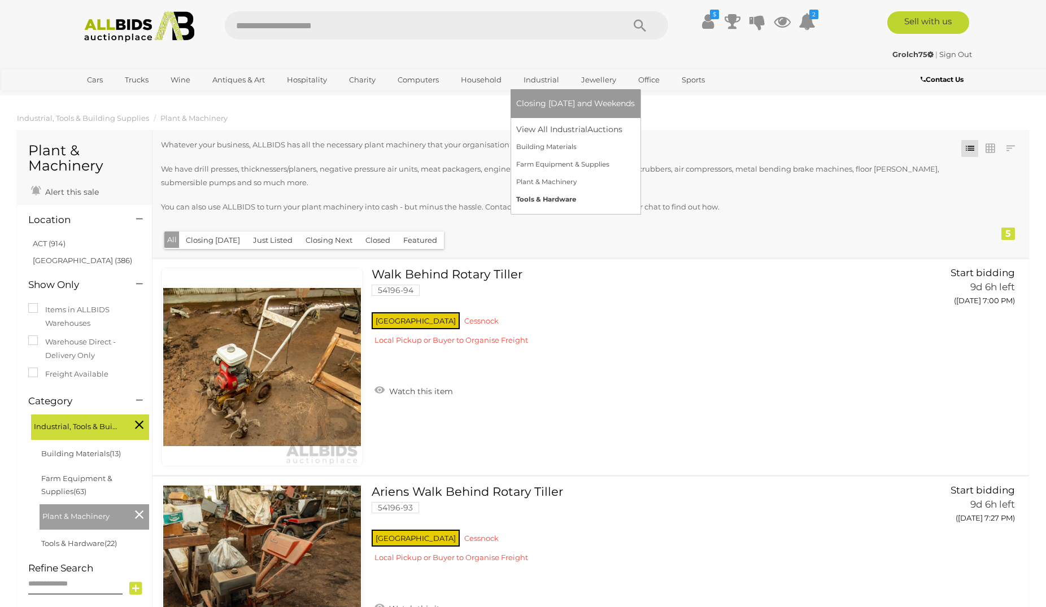
click at [559, 198] on link "Tools & Hardware" at bounding box center [575, 200] width 119 height 18
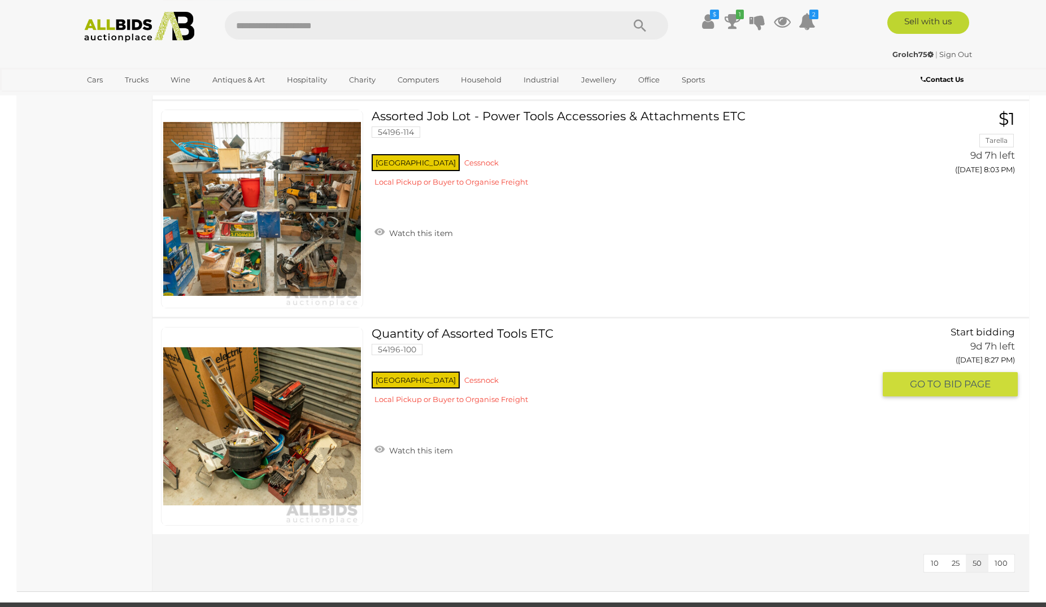
scroll to position [4587, 0]
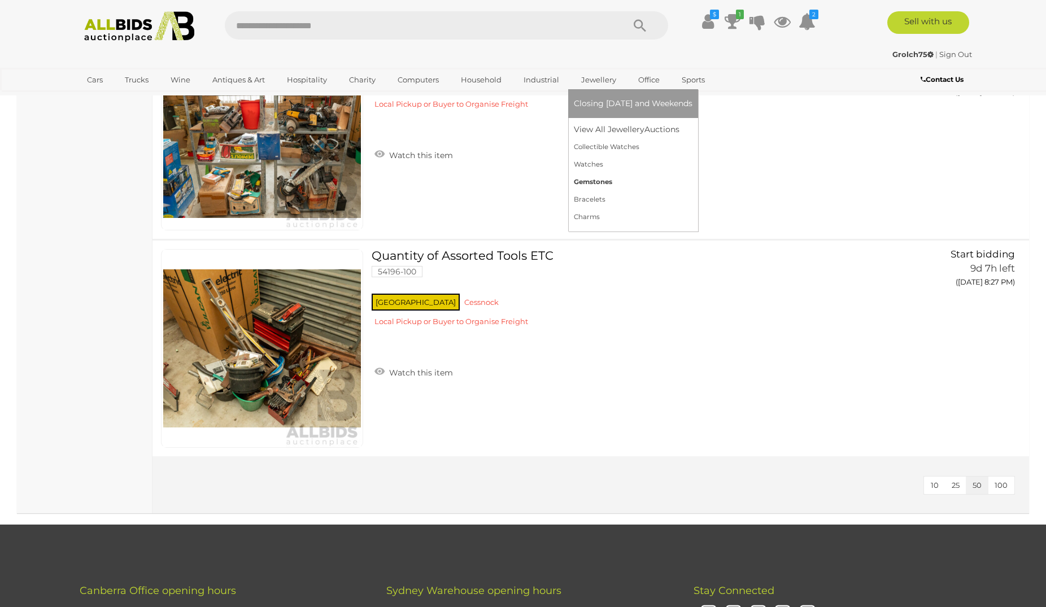
click at [603, 182] on link "Gemstones" at bounding box center [633, 182] width 119 height 18
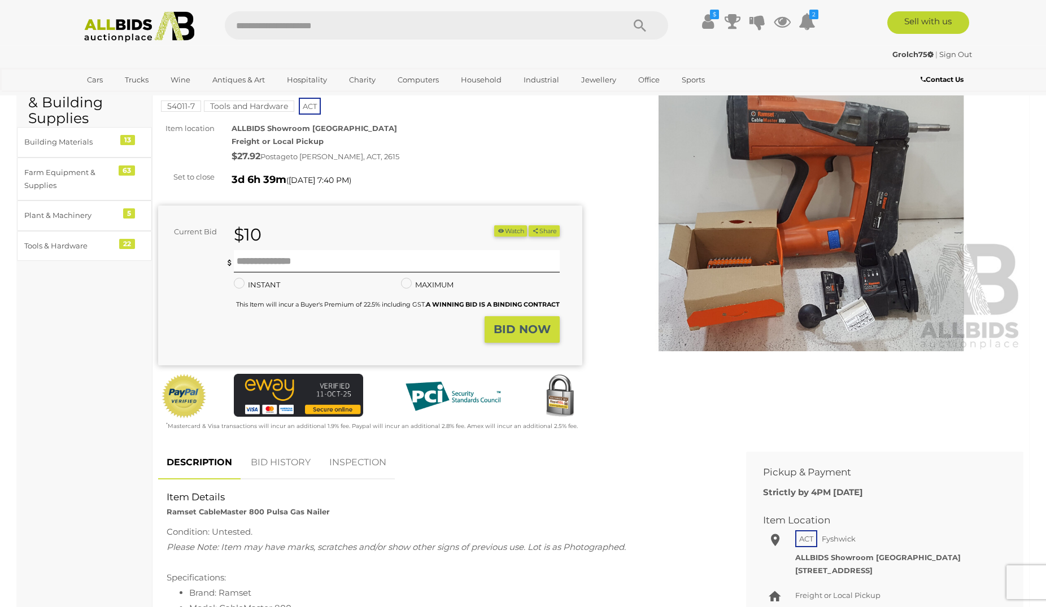
scroll to position [58, 0]
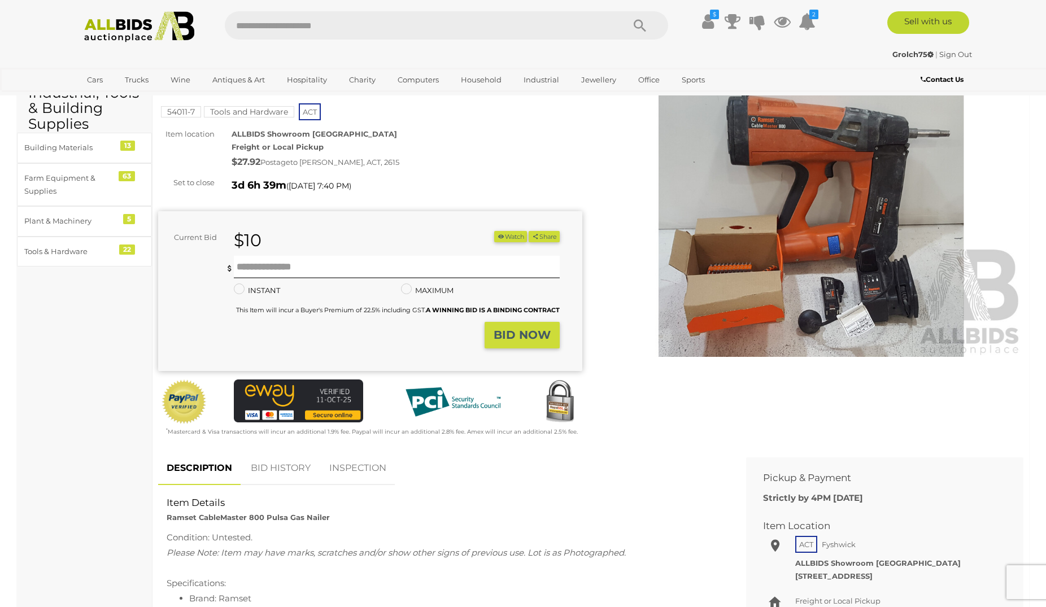
click at [801, 281] on img at bounding box center [811, 220] width 424 height 273
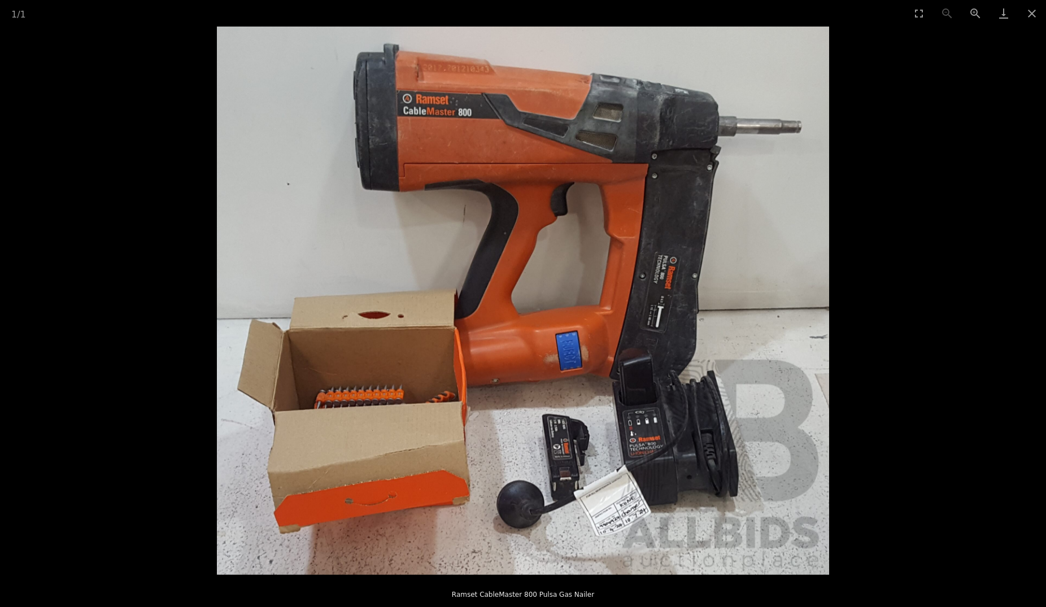
click at [409, 406] on img at bounding box center [523, 301] width 612 height 549
click at [410, 405] on img at bounding box center [523, 301] width 612 height 549
click at [1029, 13] on button "Close gallery" at bounding box center [1032, 13] width 28 height 27
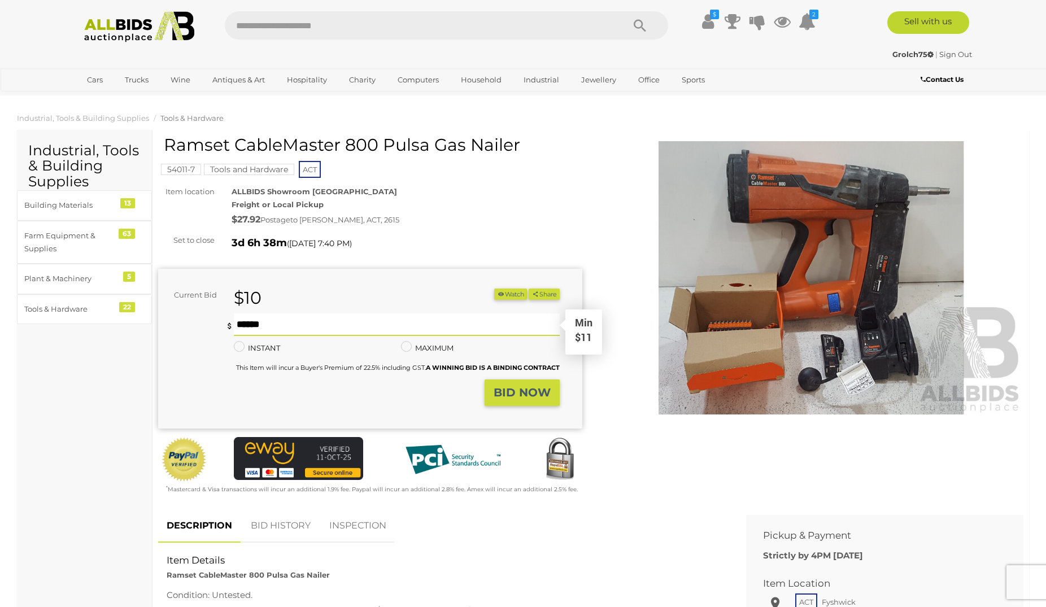
click at [350, 324] on input "text" at bounding box center [397, 325] width 327 height 23
type input "**"
click at [518, 390] on strong "BID NOW" at bounding box center [522, 393] width 57 height 14
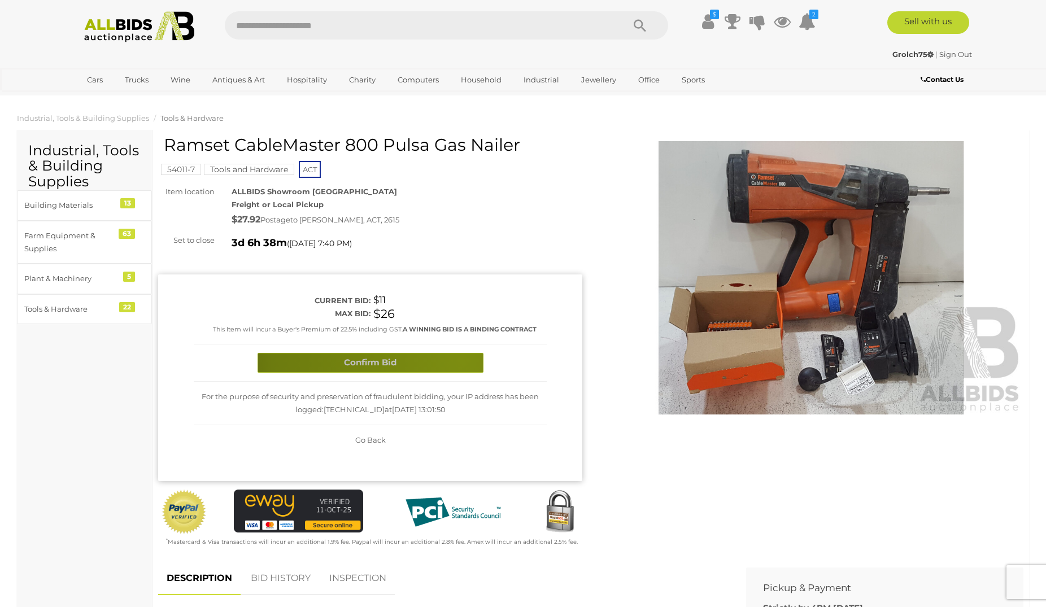
click at [462, 360] on button "Confirm Bid" at bounding box center [371, 363] width 226 height 20
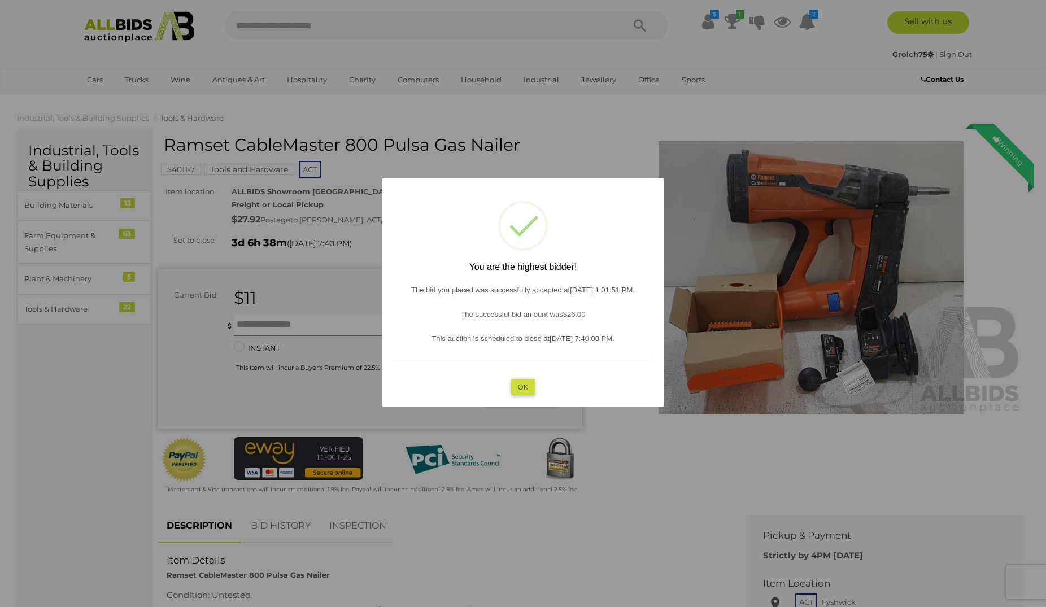
click at [523, 389] on button "OK" at bounding box center [523, 387] width 24 height 16
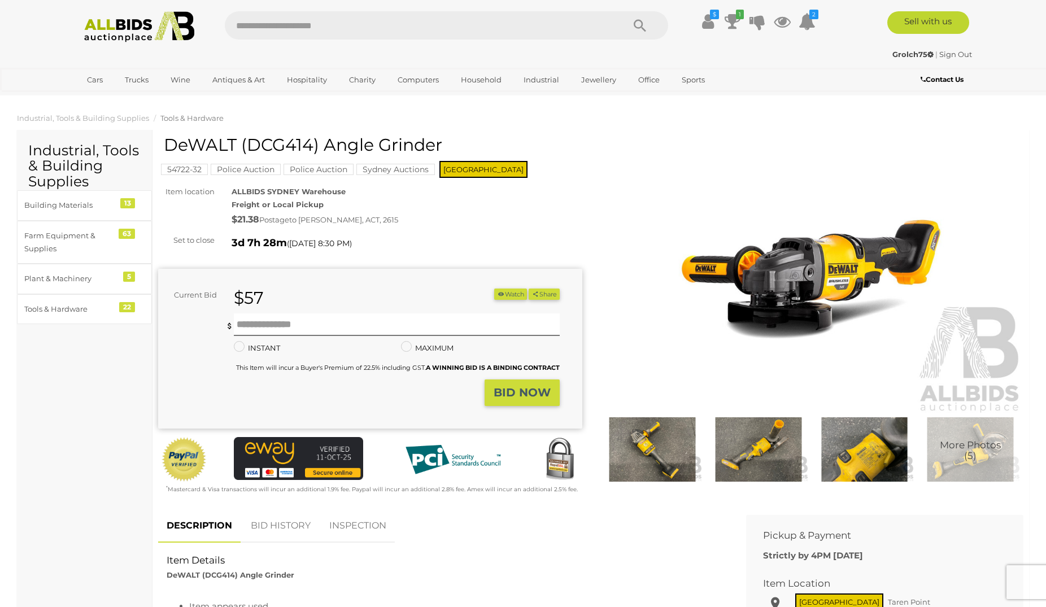
click at [650, 453] on img at bounding box center [652, 450] width 101 height 65
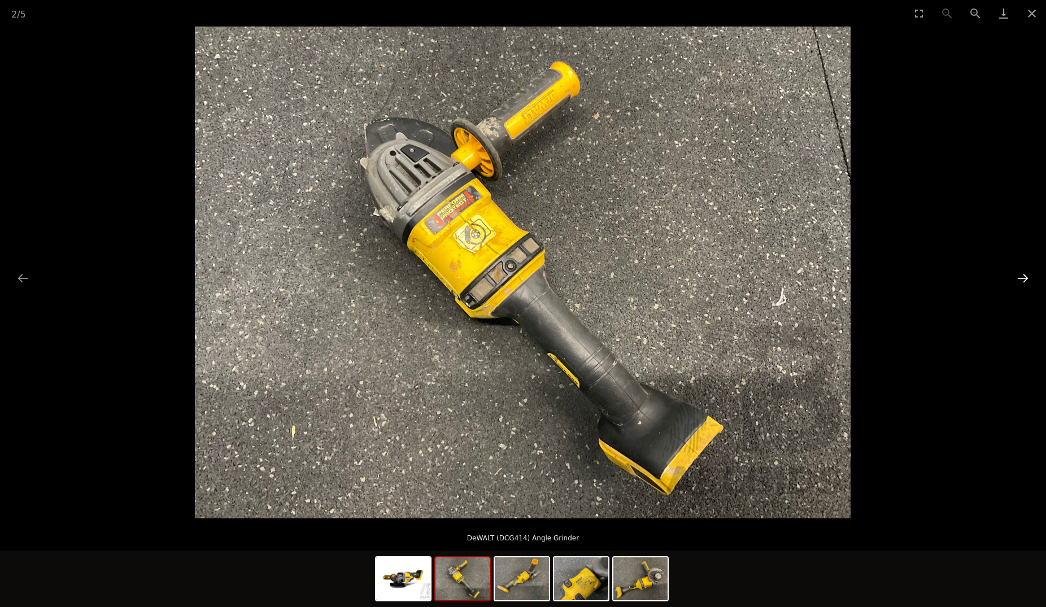
click at [1026, 279] on button "Next slide" at bounding box center [1023, 278] width 24 height 22
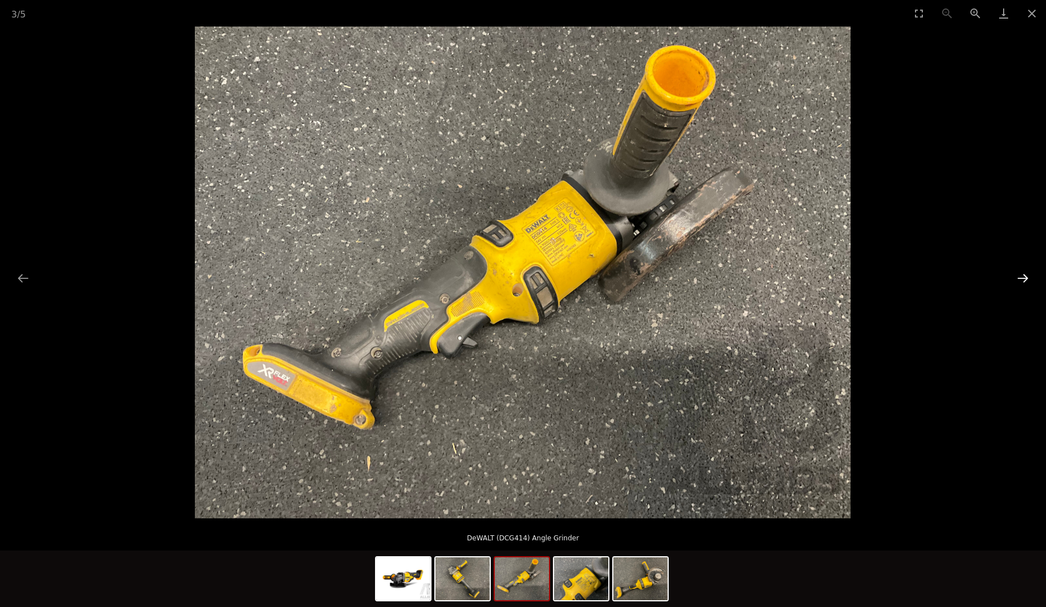
click at [1026, 278] on button "Next slide" at bounding box center [1023, 278] width 24 height 22
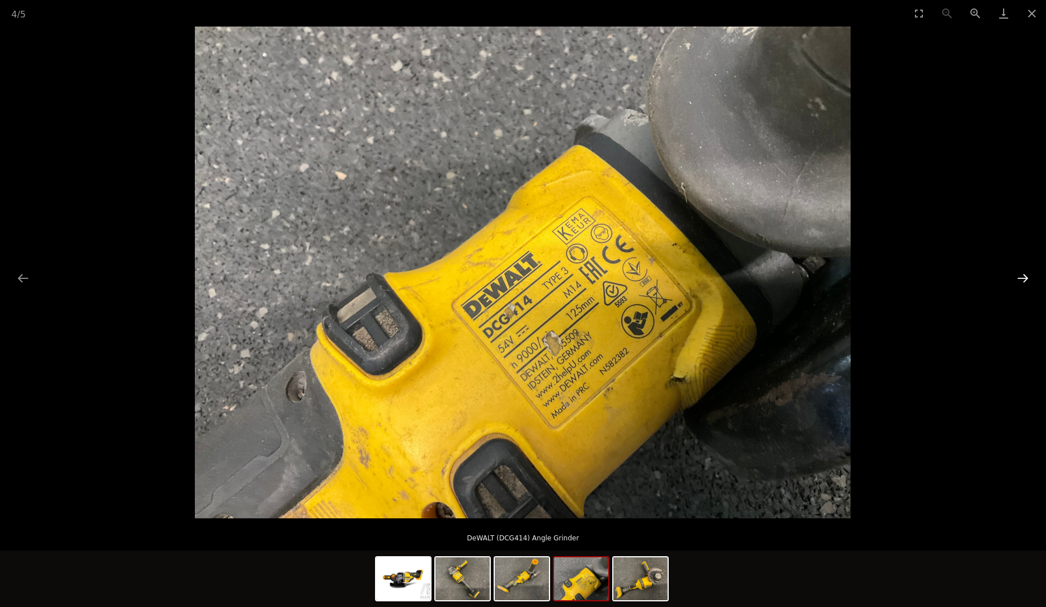
click at [1026, 278] on button "Next slide" at bounding box center [1023, 278] width 24 height 22
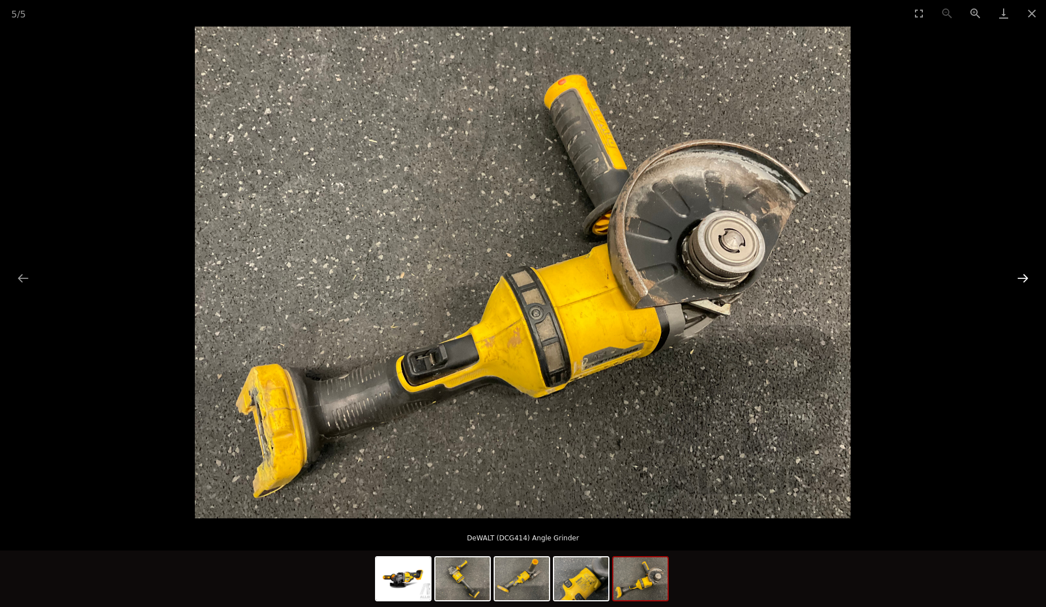
click at [1026, 278] on button "Next slide" at bounding box center [1023, 278] width 24 height 22
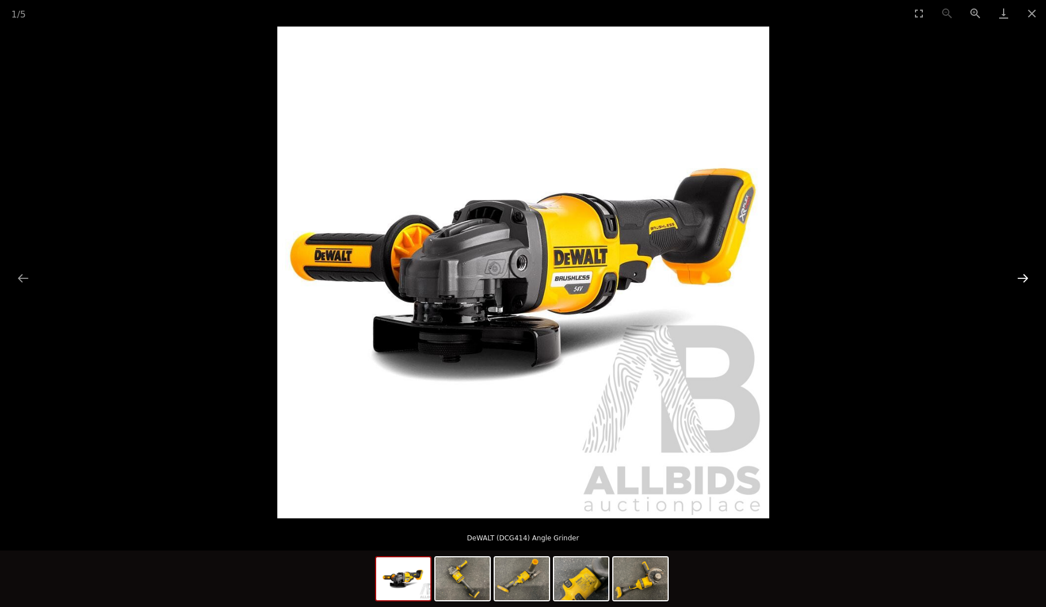
click at [1026, 278] on button "Next slide" at bounding box center [1023, 278] width 24 height 22
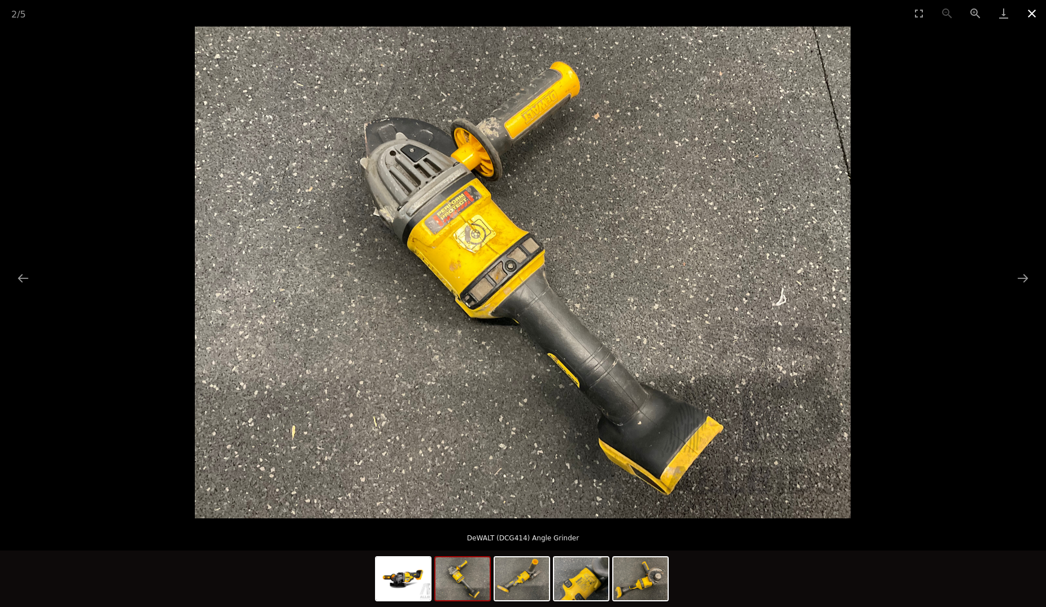
drag, startPoint x: 1032, startPoint y: 12, endPoint x: 1033, endPoint y: 19, distance: 6.3
click at [1032, 14] on button "Close gallery" at bounding box center [1032, 13] width 28 height 27
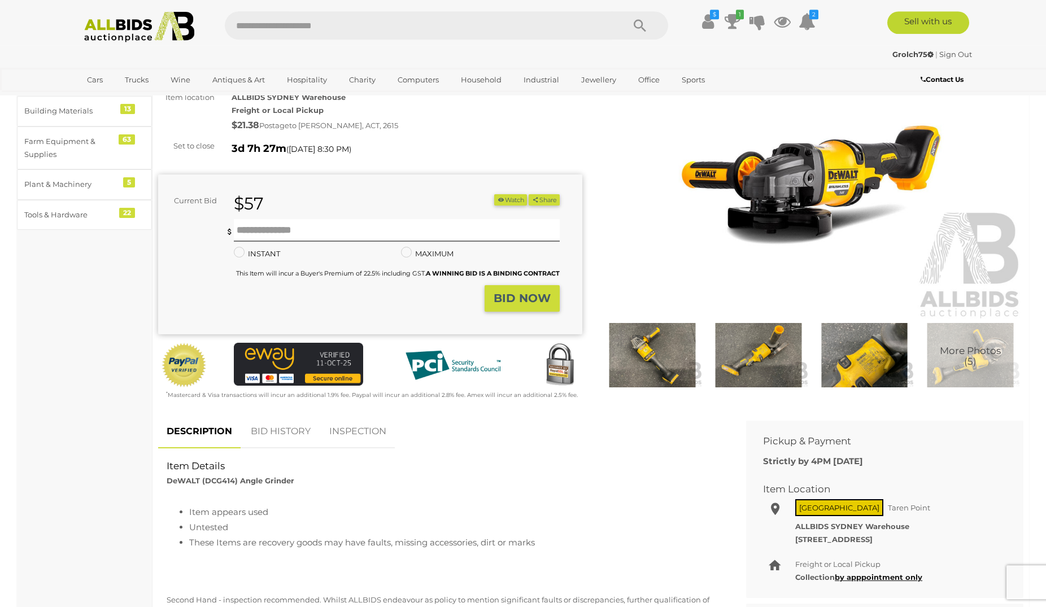
scroll to position [173, 0]
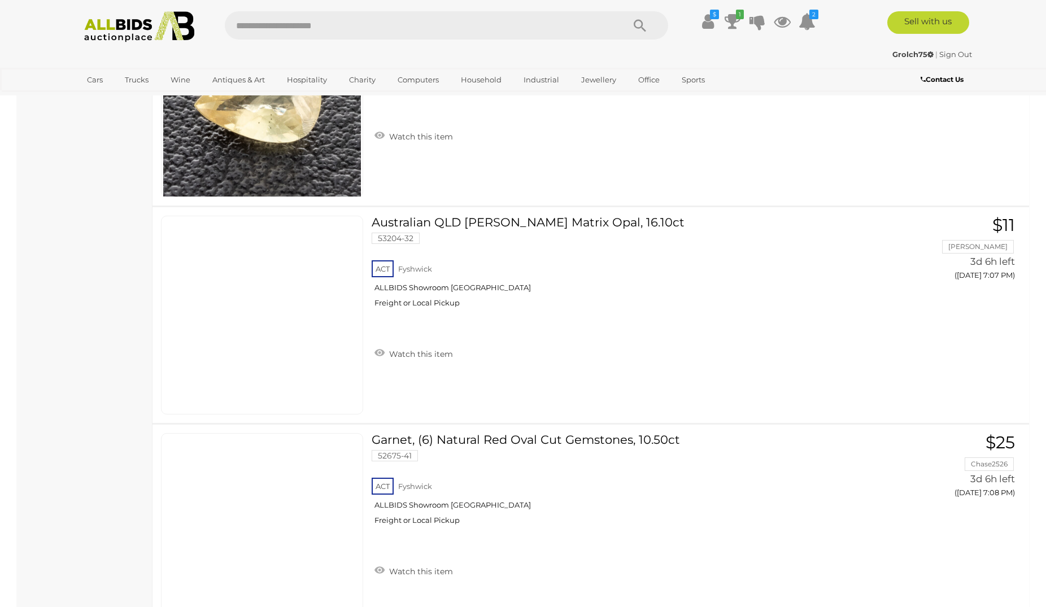
scroll to position [6511, 0]
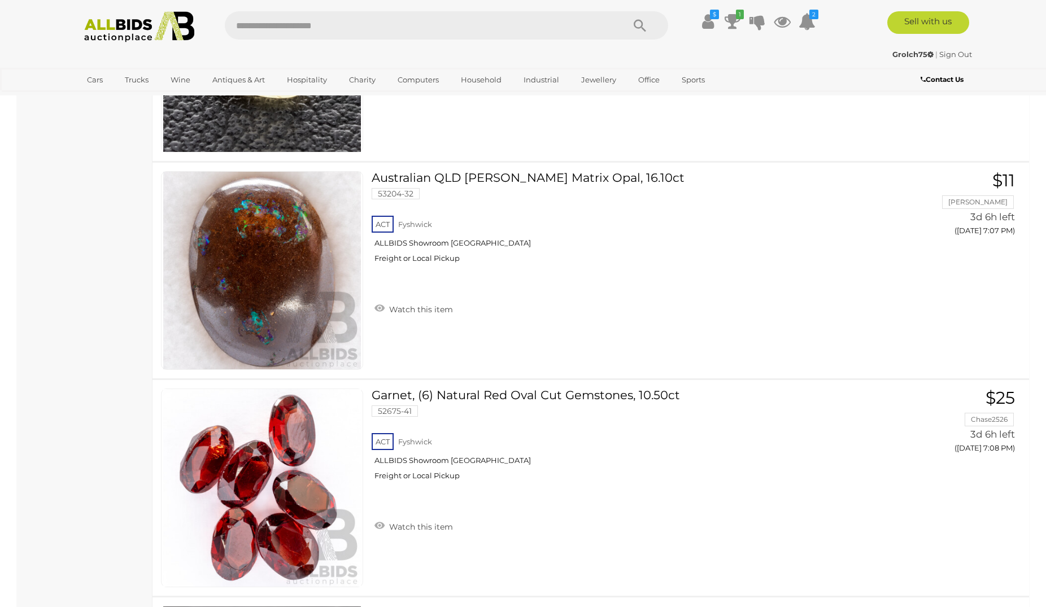
drag, startPoint x: 1053, startPoint y: 24, endPoint x: 1055, endPoint y: 359, distance: 334.5
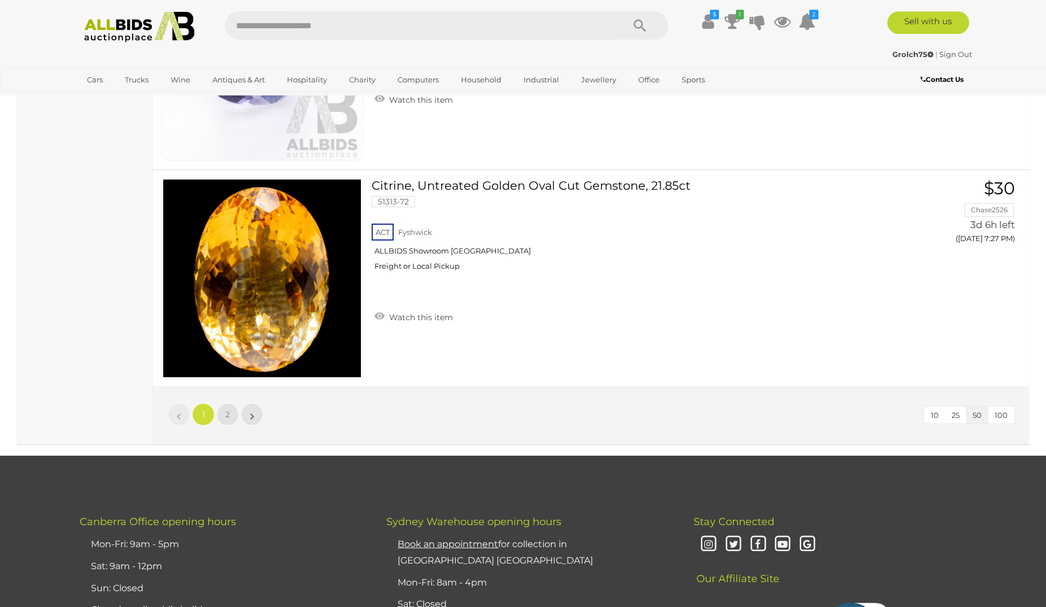
scroll to position [10692, 0]
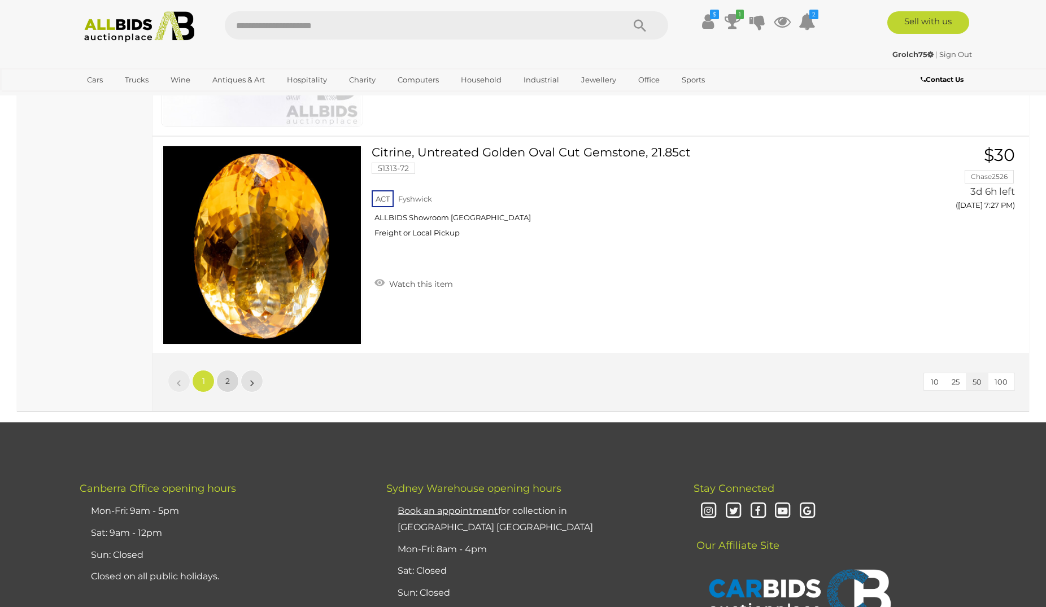
click at [231, 386] on link "2" at bounding box center [227, 381] width 23 height 23
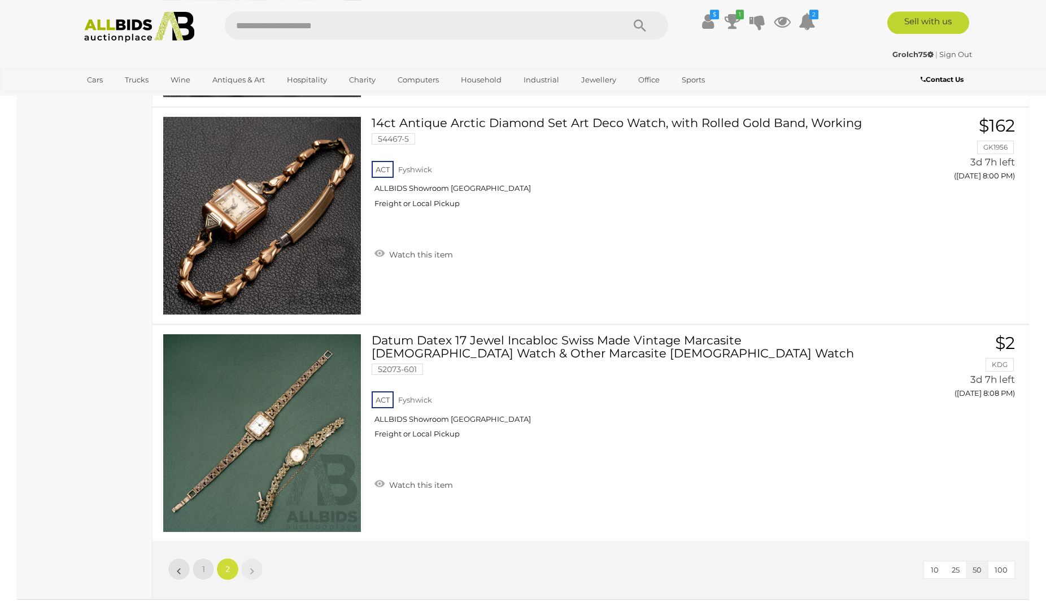
scroll to position [3968, 0]
